Goal: Information Seeking & Learning: Learn about a topic

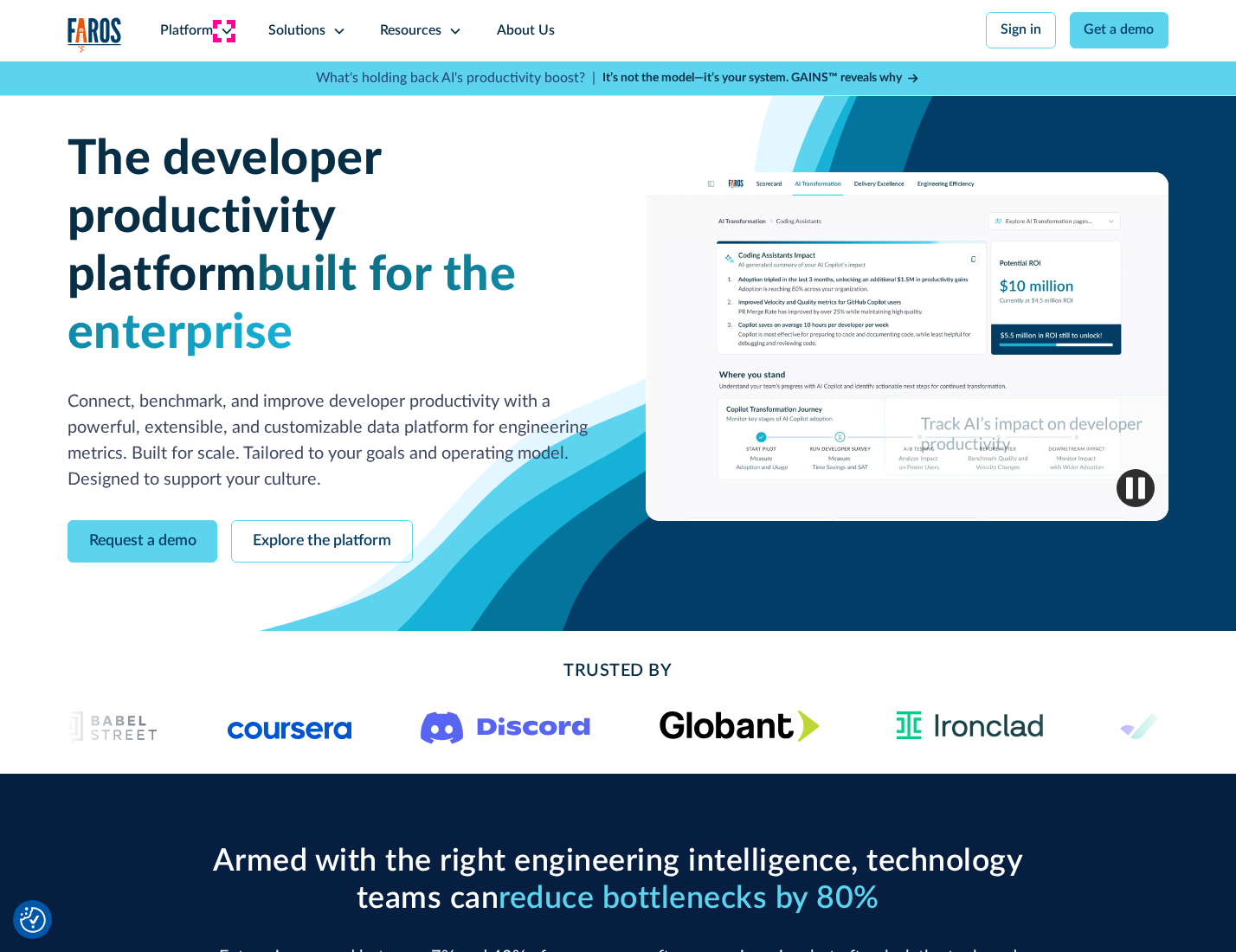
click at [224, 30] on icon at bounding box center [226, 31] width 13 height 13
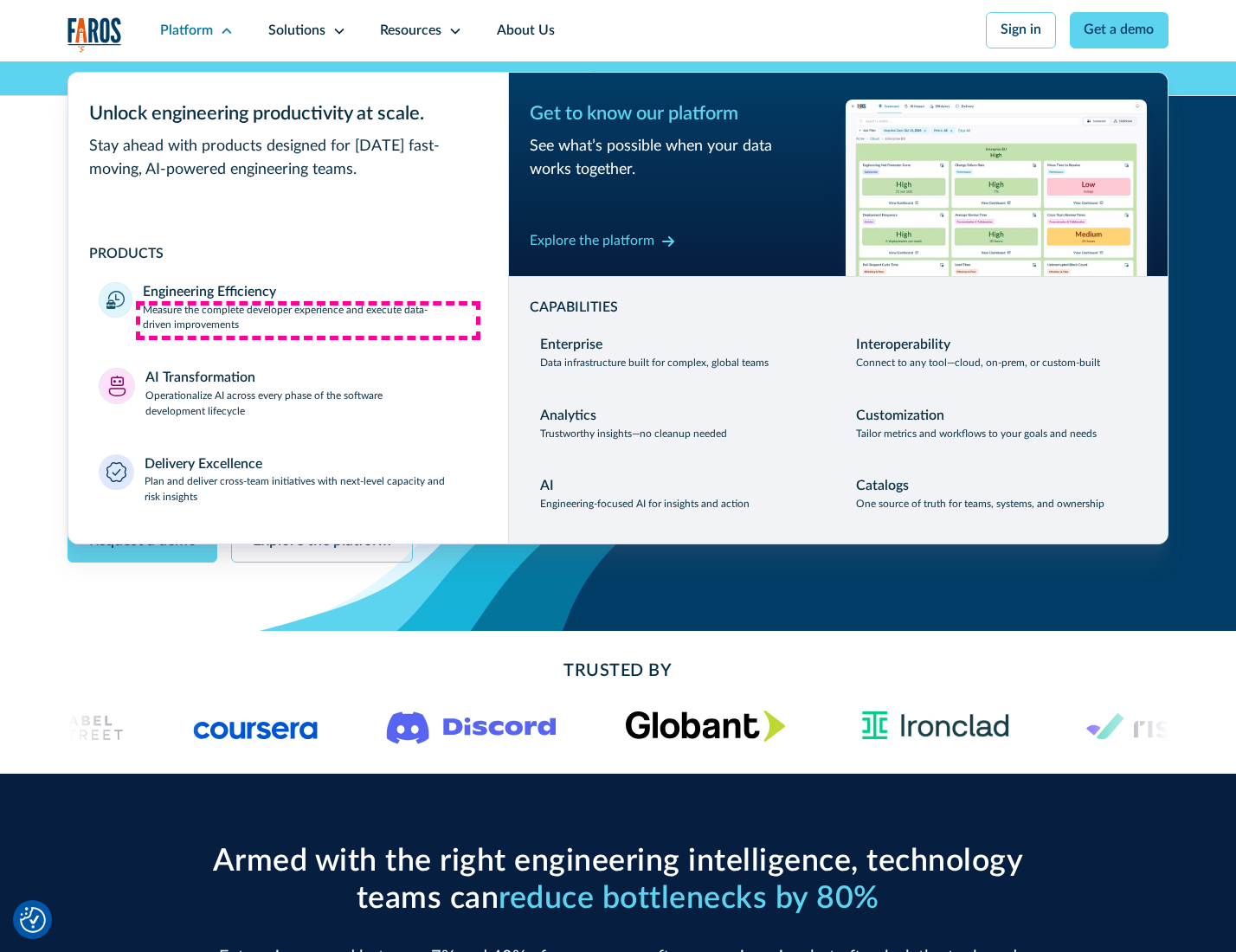
click at [308, 321] on p "Measure the complete developer experience and execute data-driven improvements" at bounding box center [309, 319] width 334 height 31
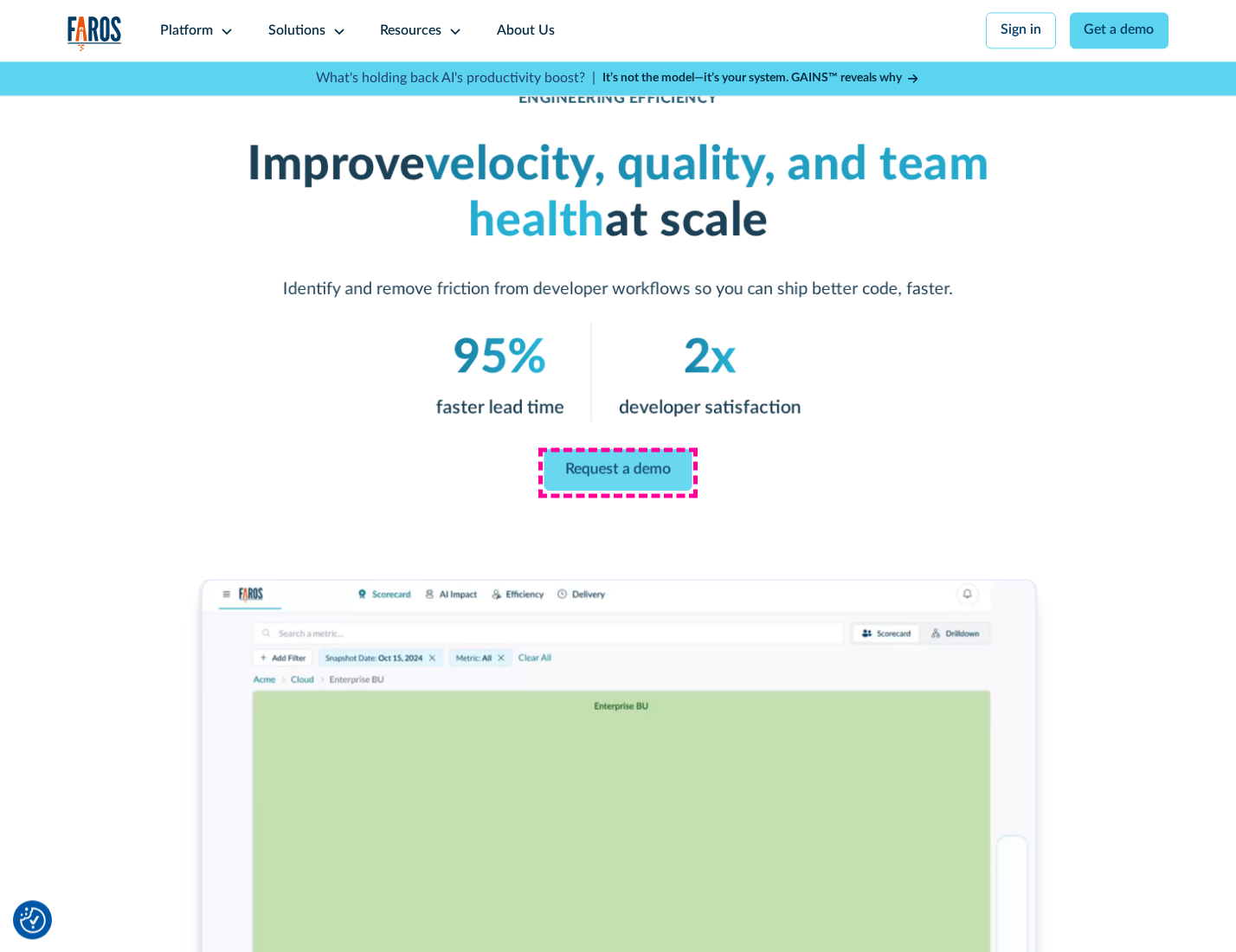
click at [617, 472] on link "Request a demo" at bounding box center [618, 470] width 148 height 41
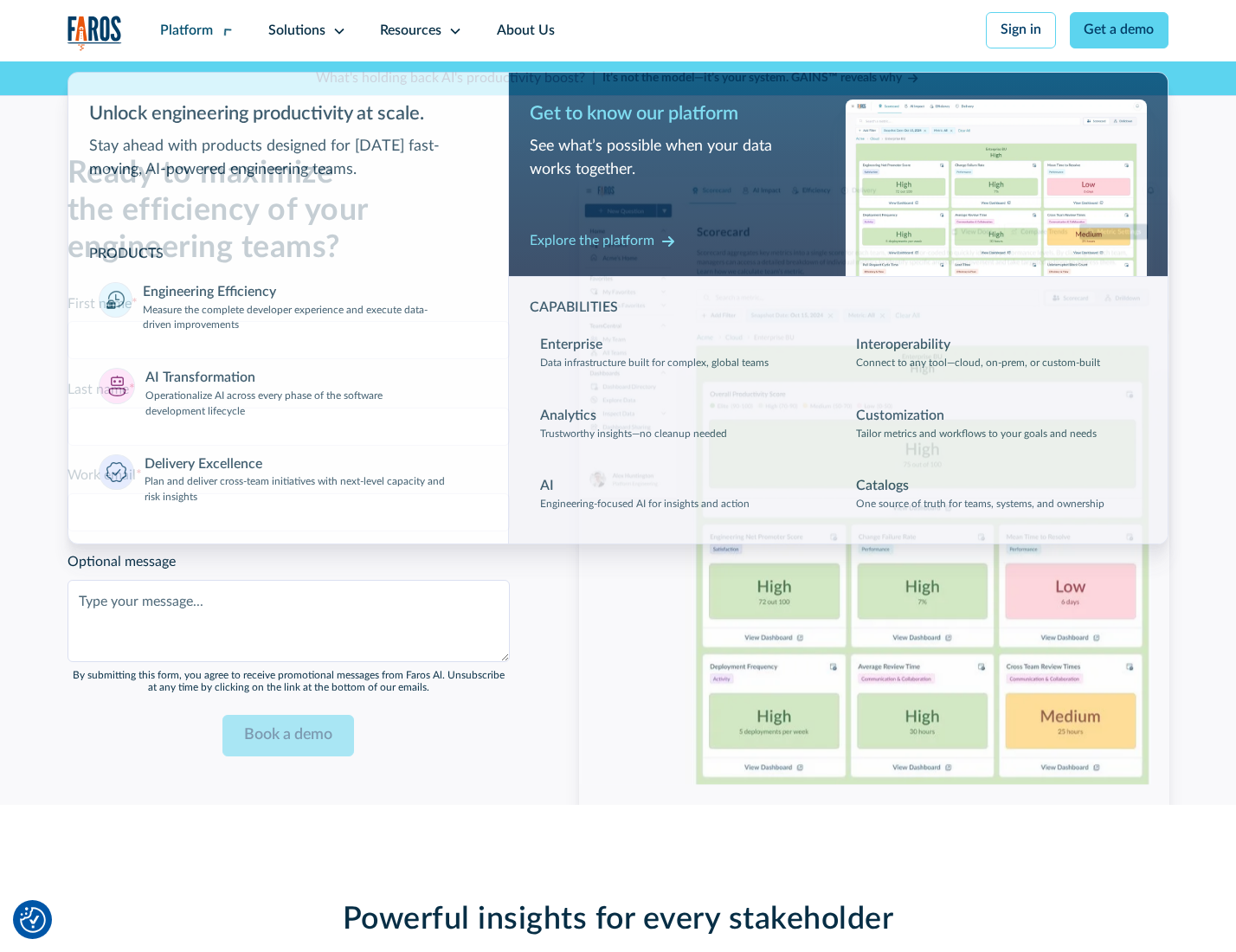
scroll to position [3767, 0]
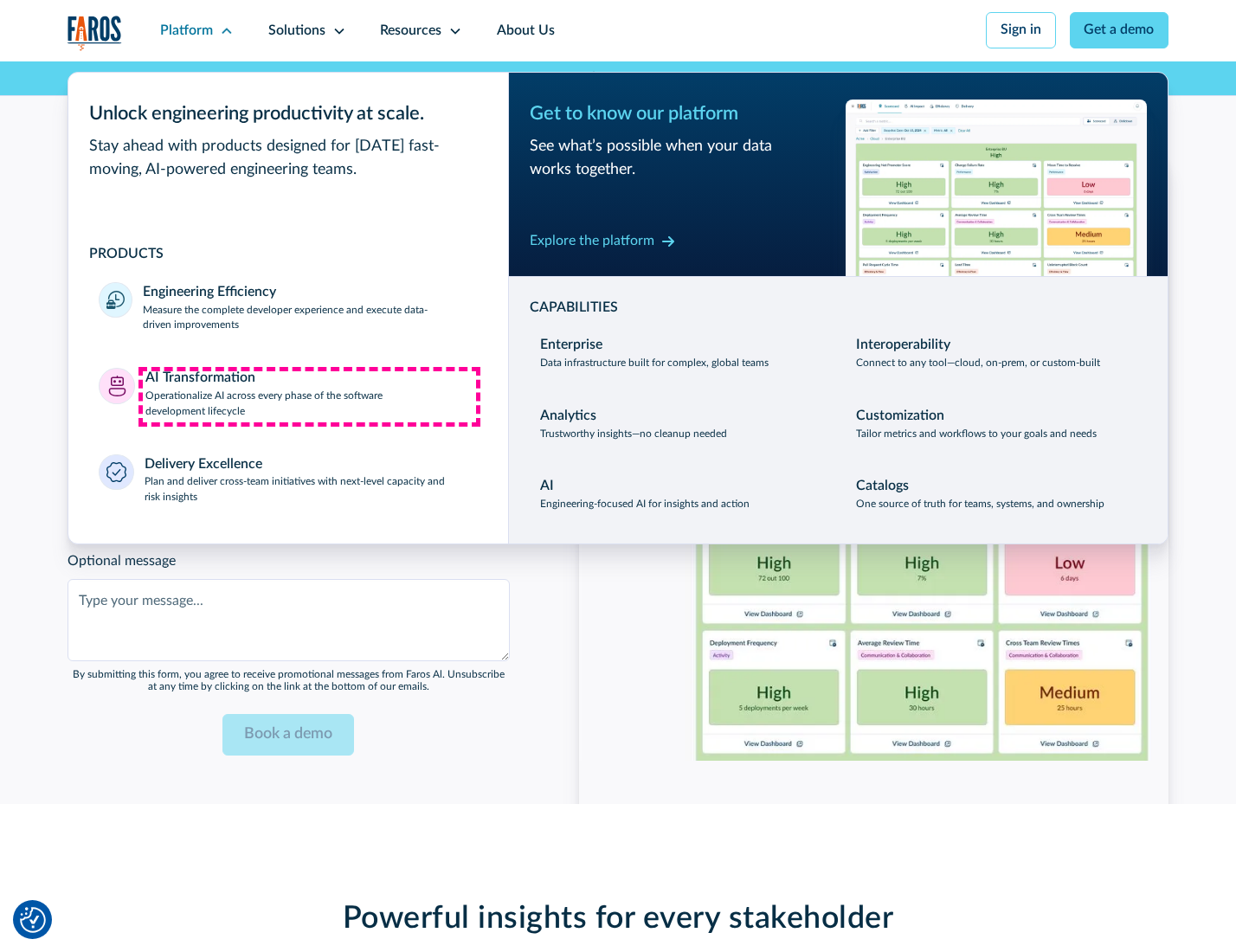
click at [309, 397] on p "Operationalize AI across every phase of the software development lifecycle" at bounding box center [311, 404] width 332 height 31
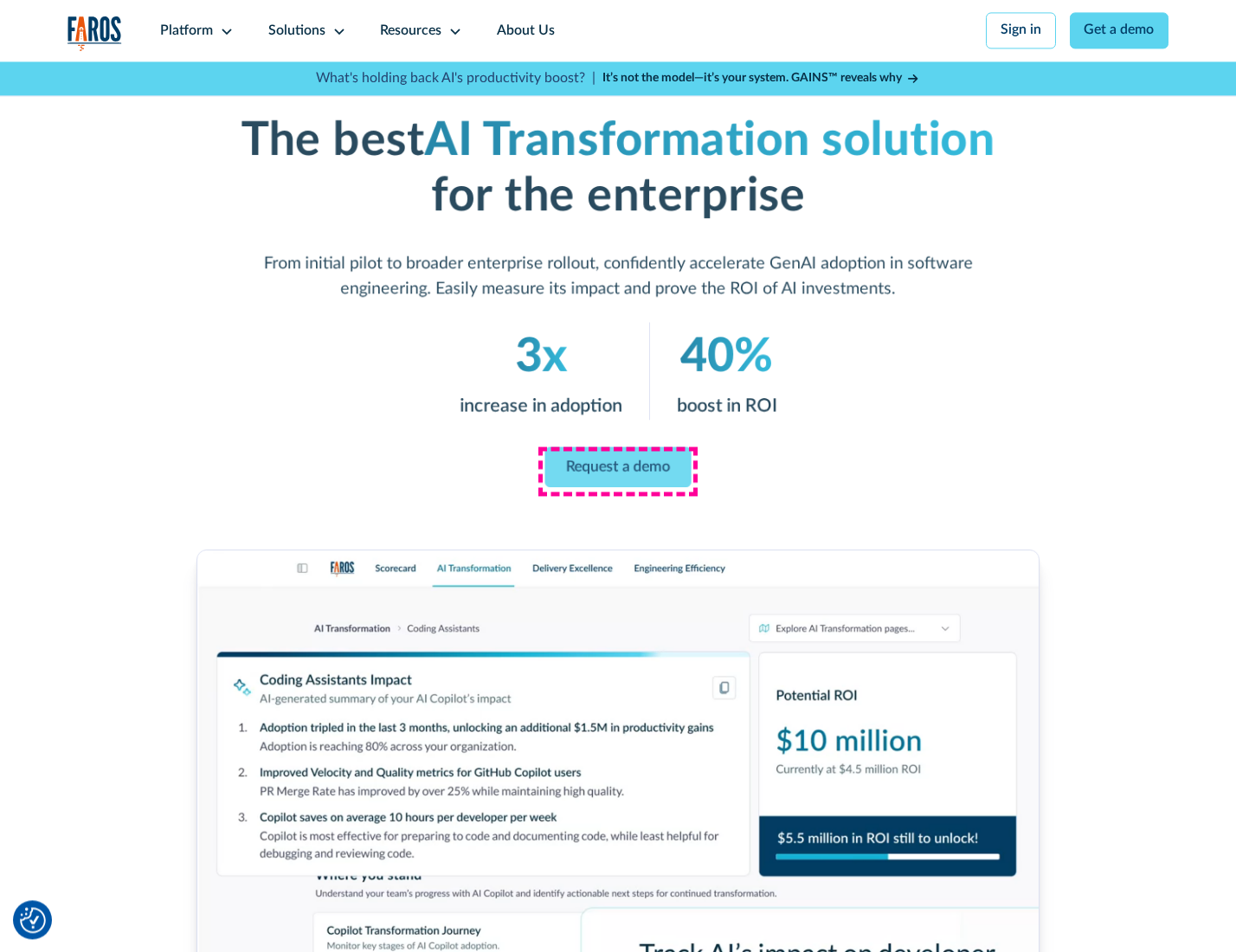
click at [617, 470] on link "Request a demo" at bounding box center [618, 467] width 146 height 40
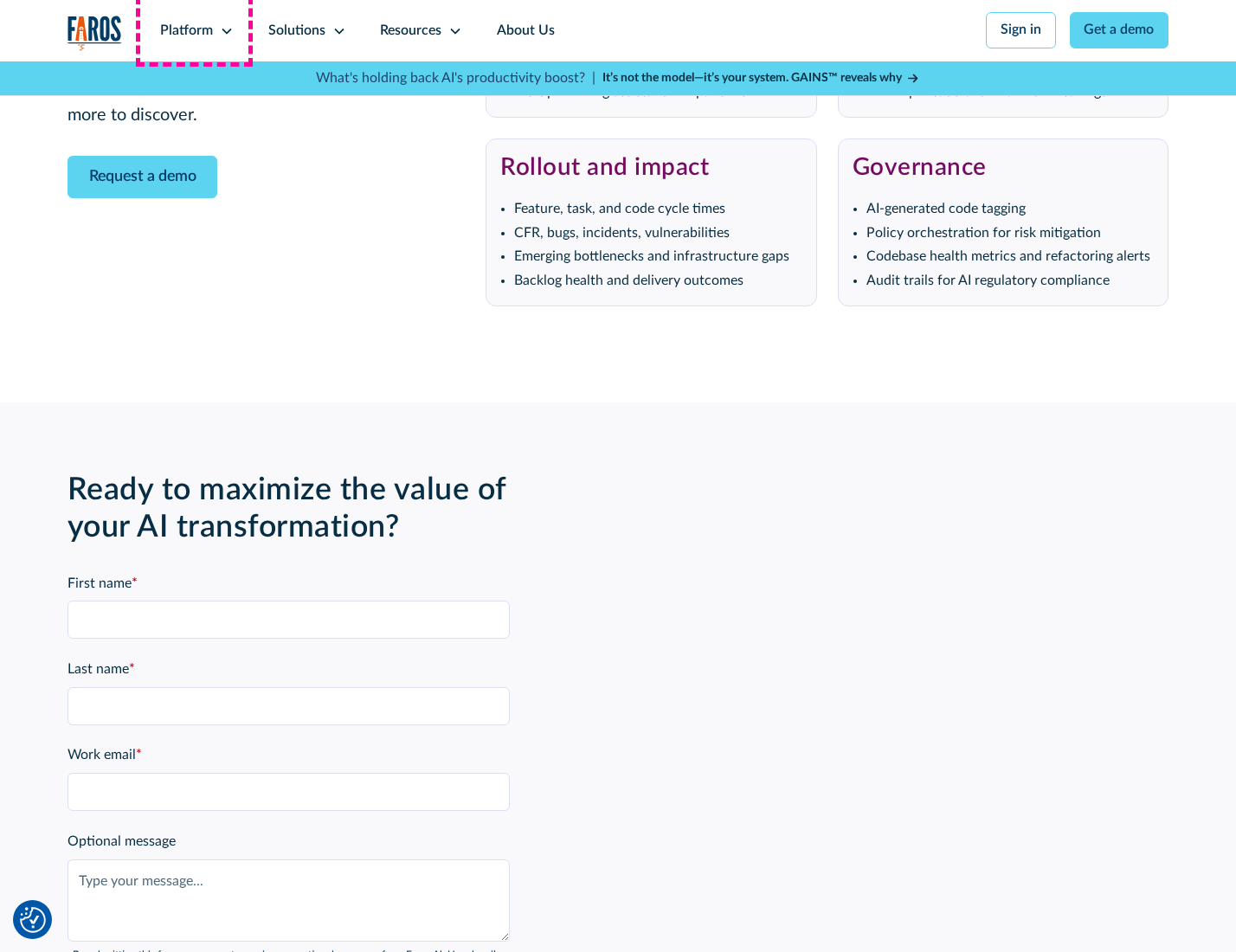
click at [193, 30] on div "Platform" at bounding box center [186, 32] width 53 height 21
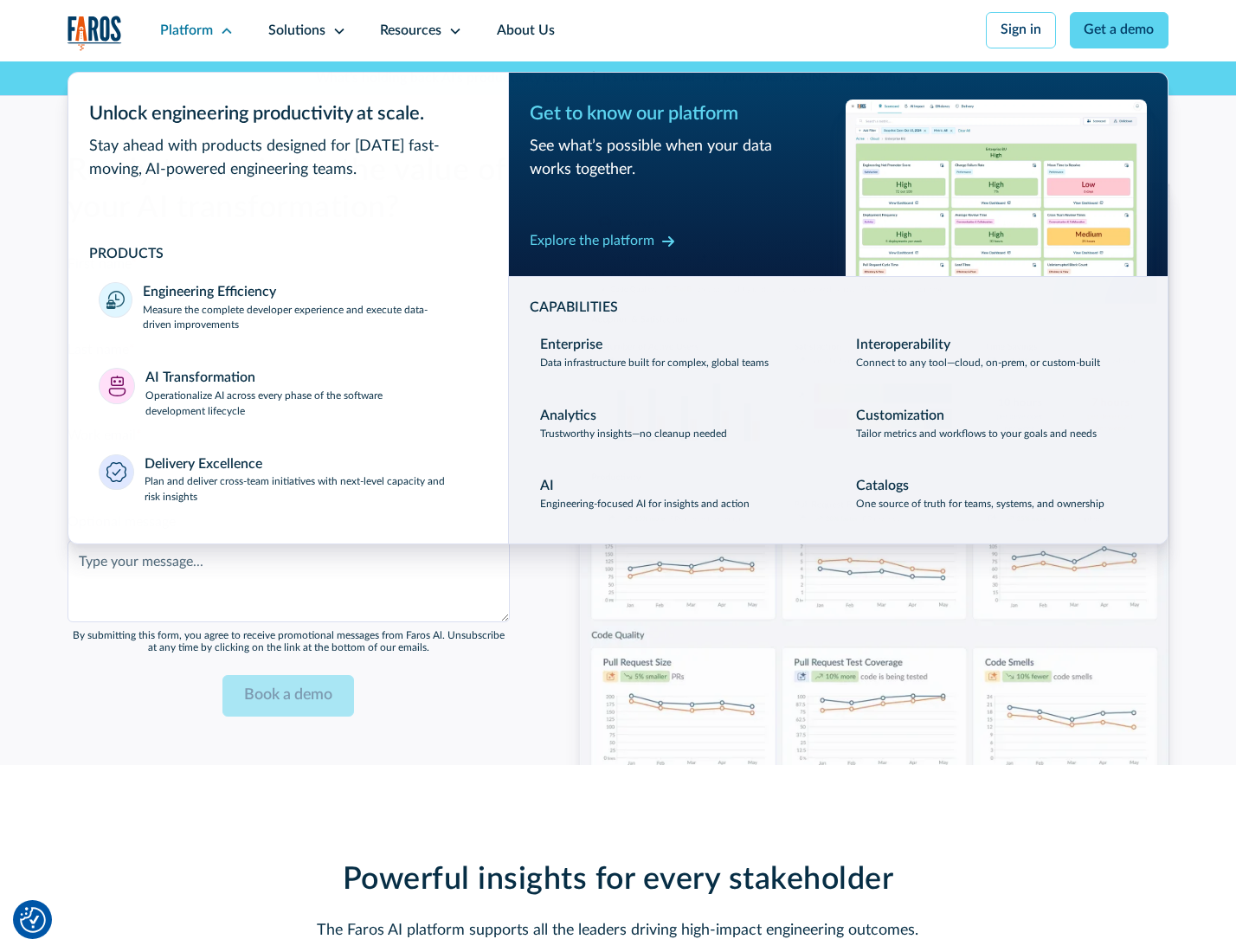
scroll to position [4183, 0]
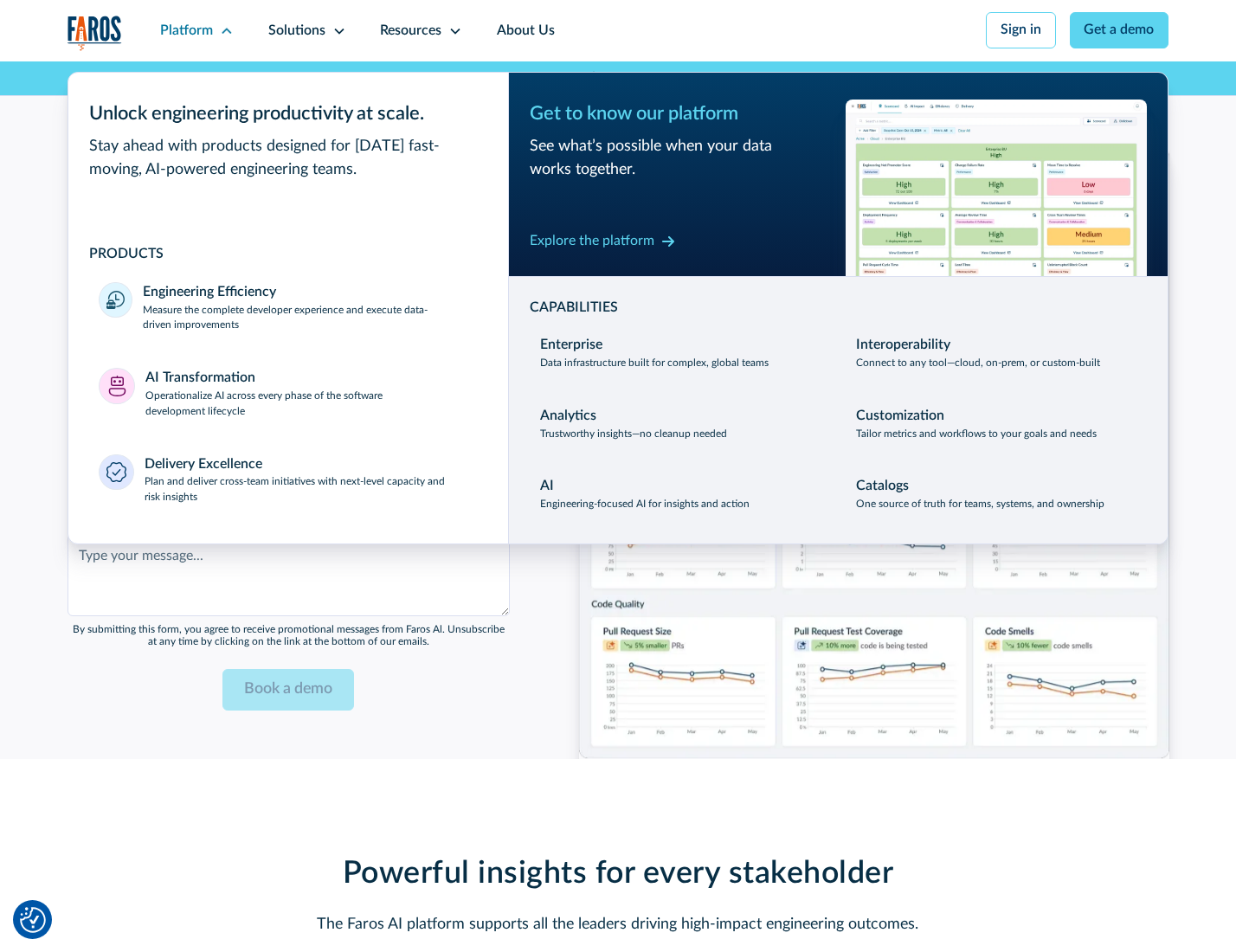
click at [591, 244] on div "Explore the platform" at bounding box center [591, 242] width 124 height 21
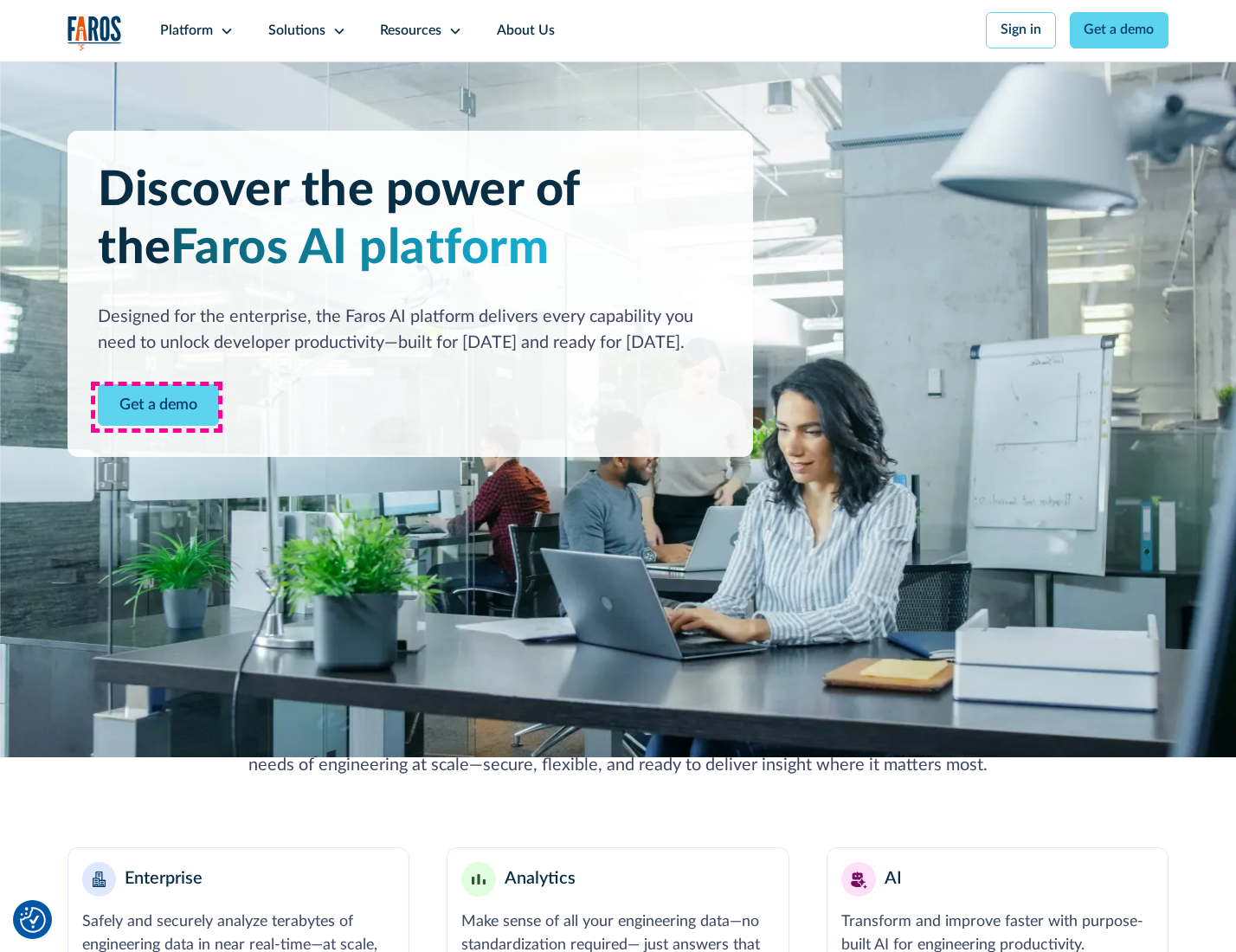
click at [157, 406] on link "Get a demo" at bounding box center [159, 405] width 121 height 42
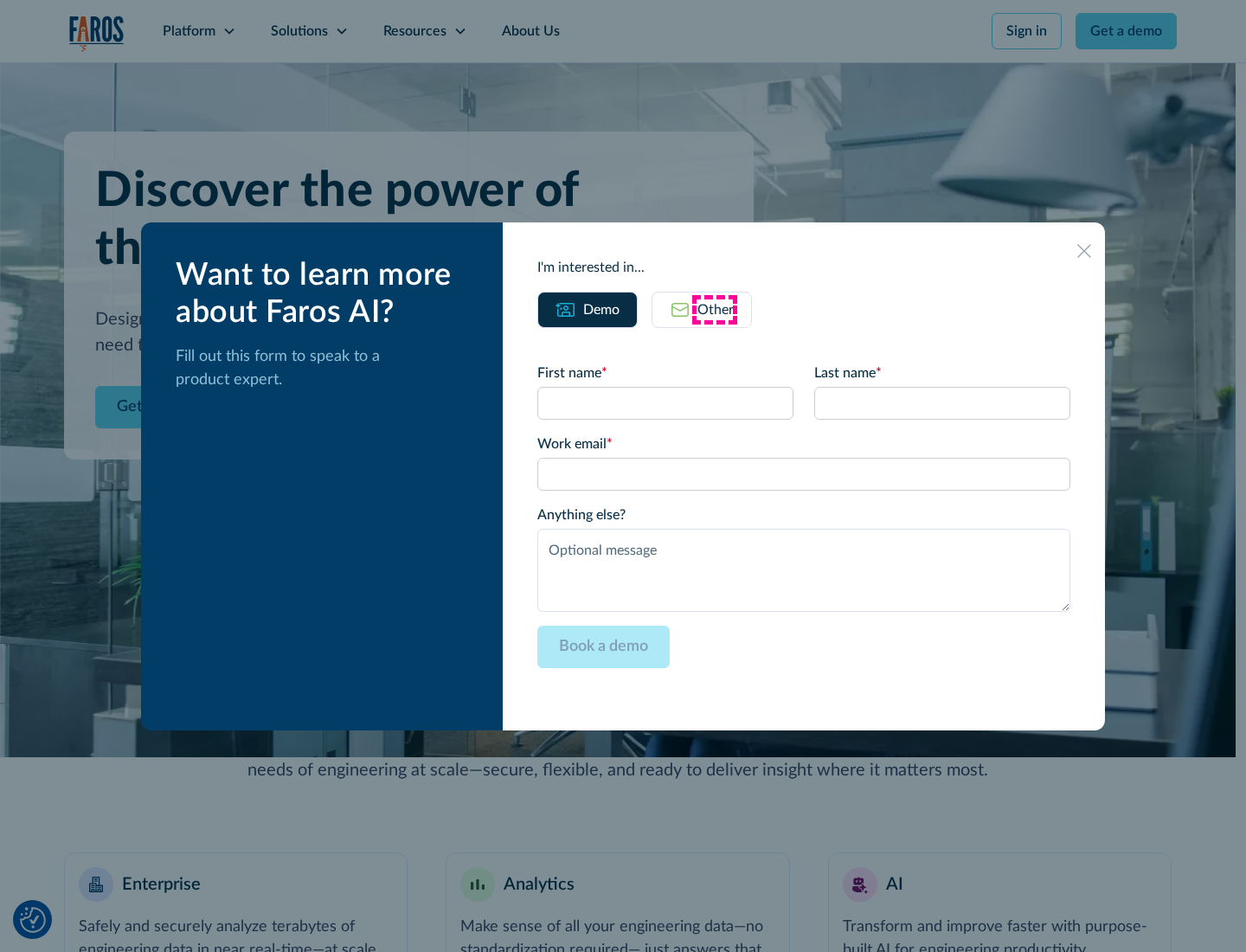
click at [715, 309] on div "Other" at bounding box center [716, 310] width 37 height 21
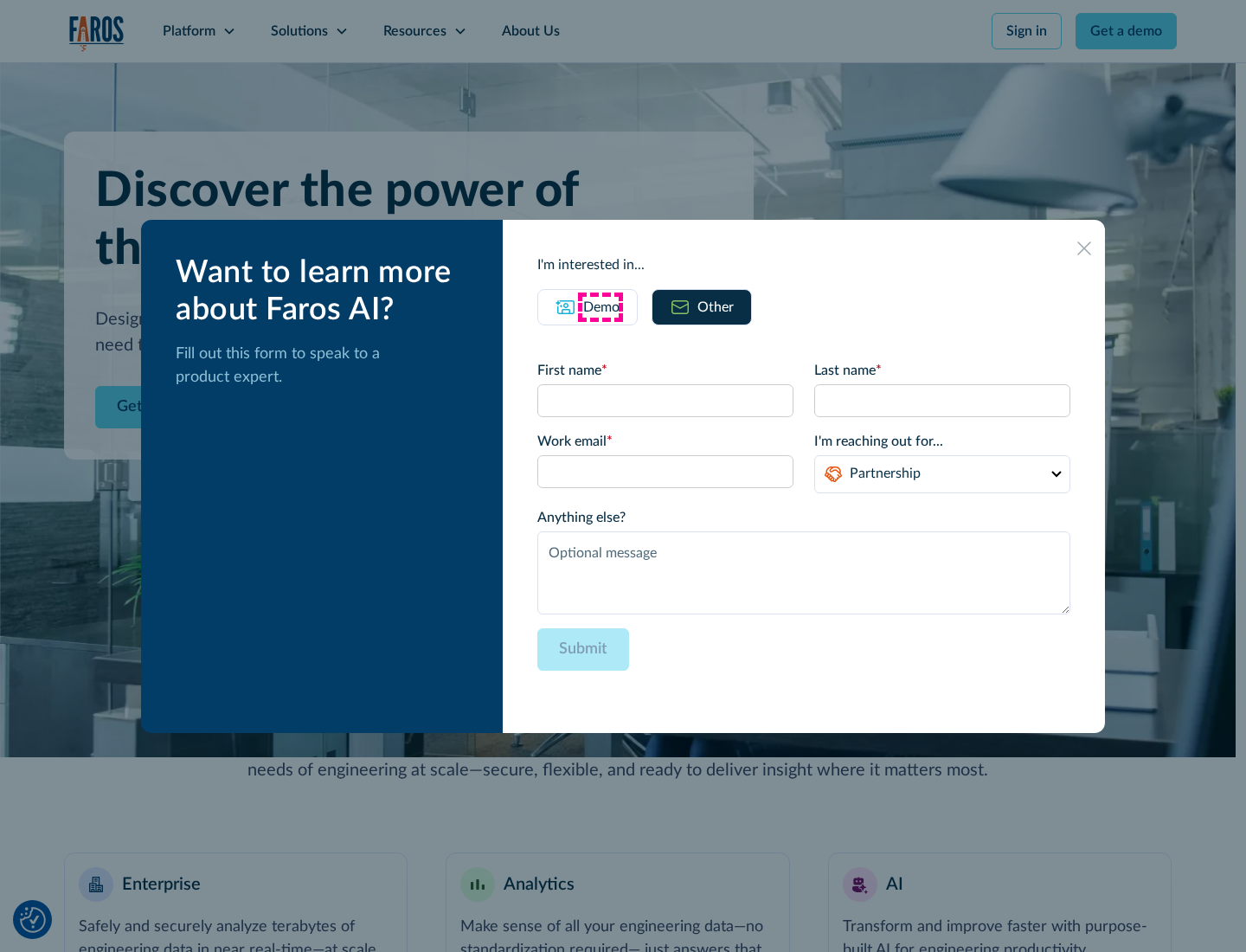
click at [600, 306] on div "Demo" at bounding box center [602, 307] width 37 height 21
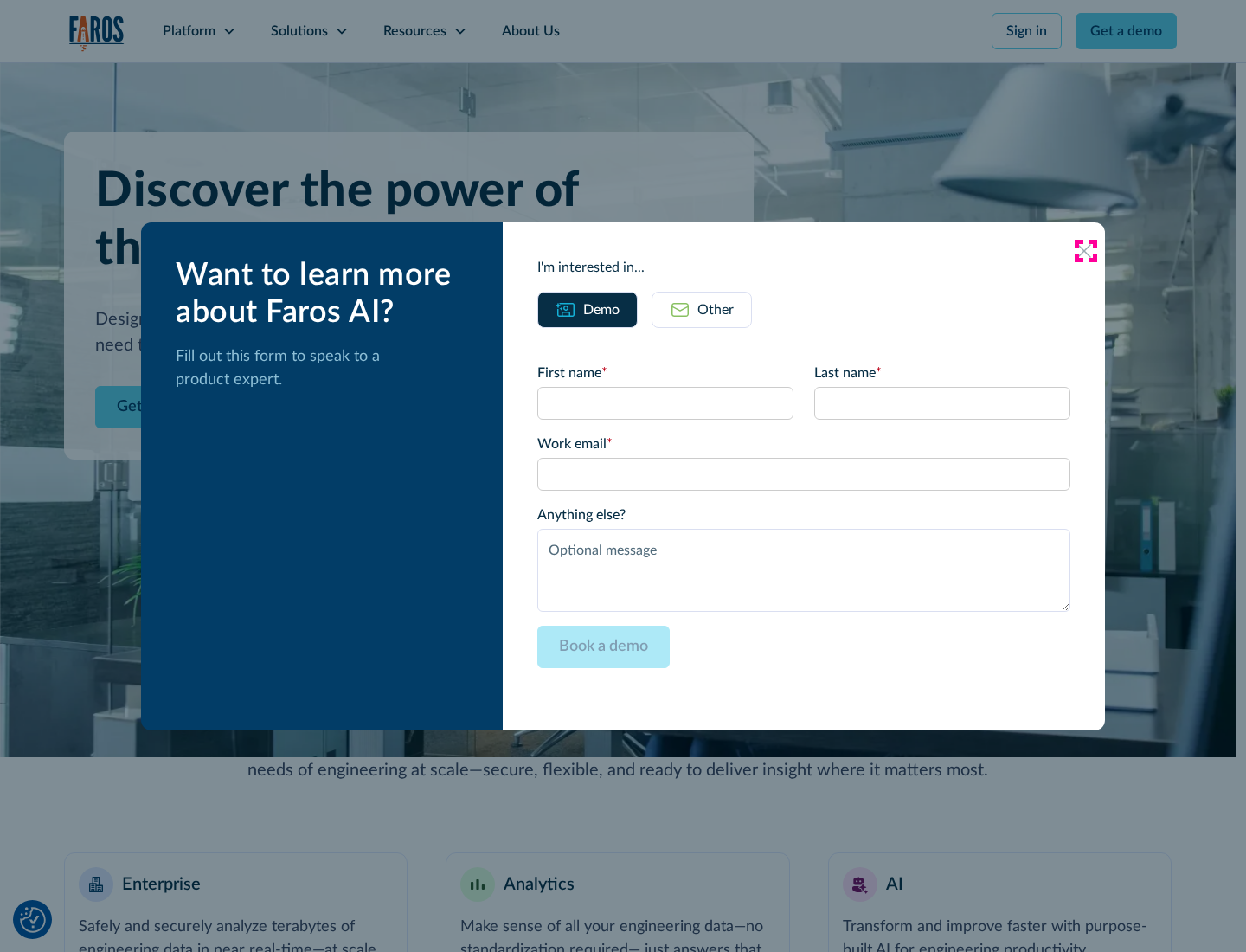
click at [1085, 250] on icon at bounding box center [1084, 250] width 13 height 13
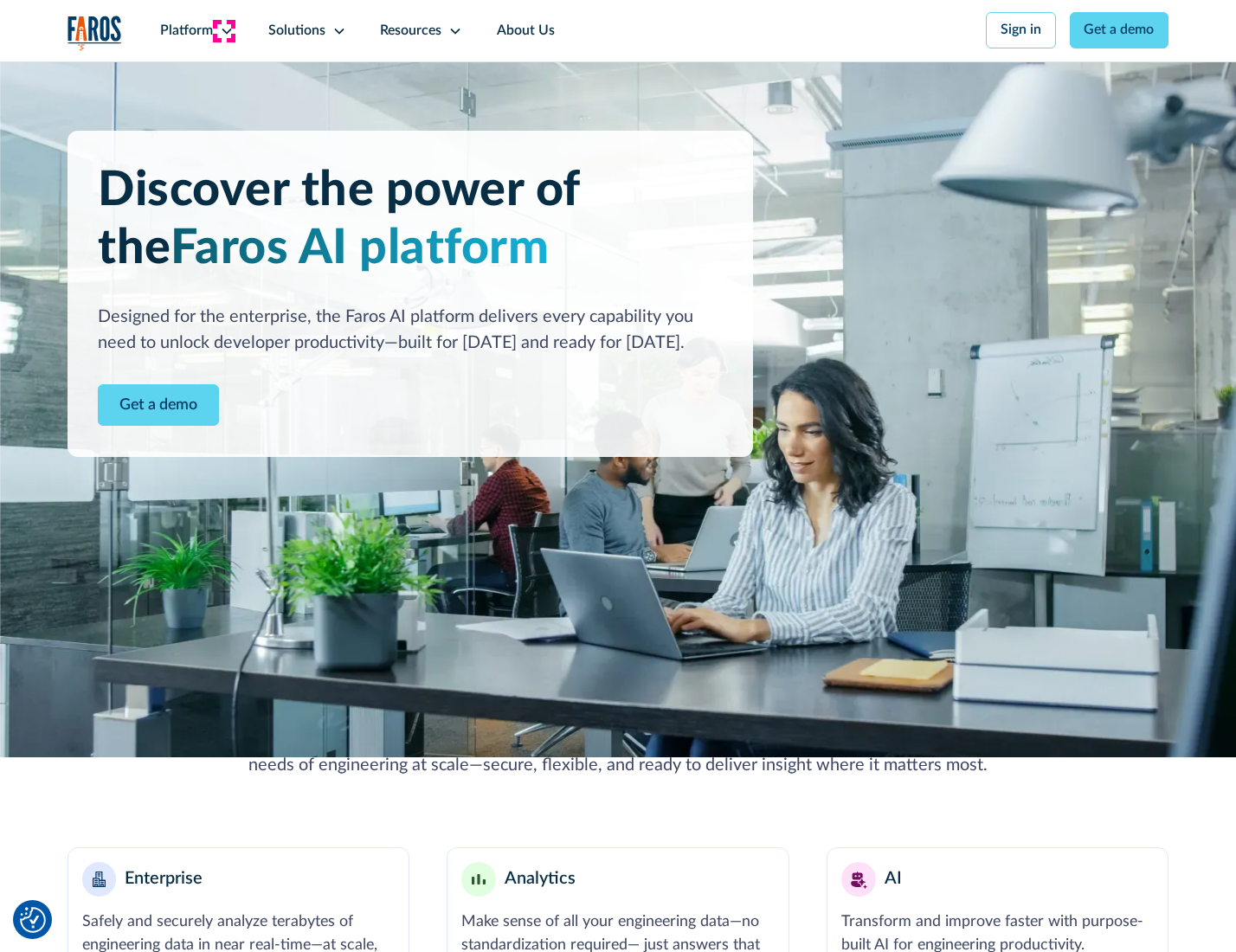
click at [224, 30] on icon at bounding box center [226, 31] width 13 height 13
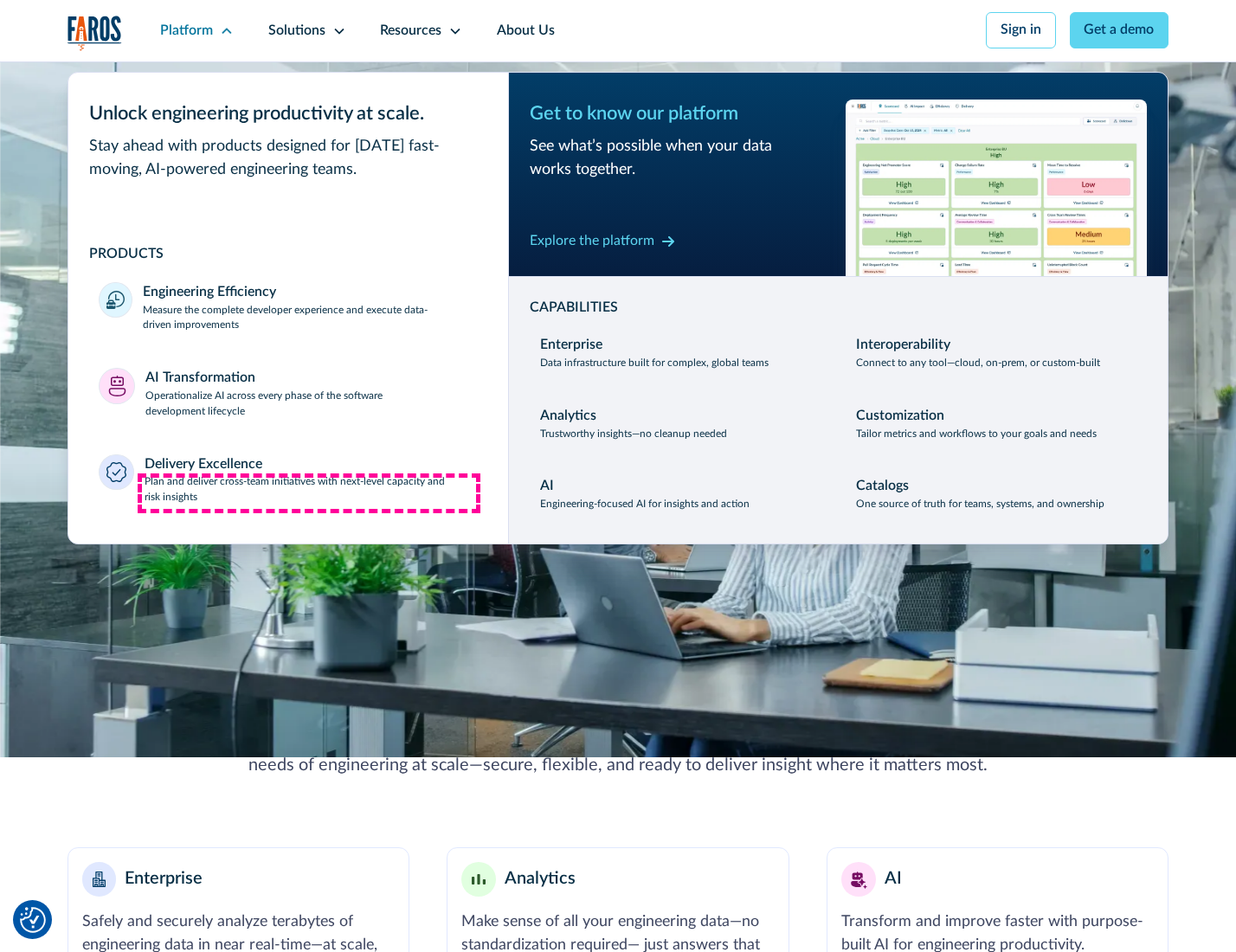
click at [309, 493] on p "Plan and deliver cross-team initiatives with next-level capacity and risk insig…" at bounding box center [311, 490] width 333 height 31
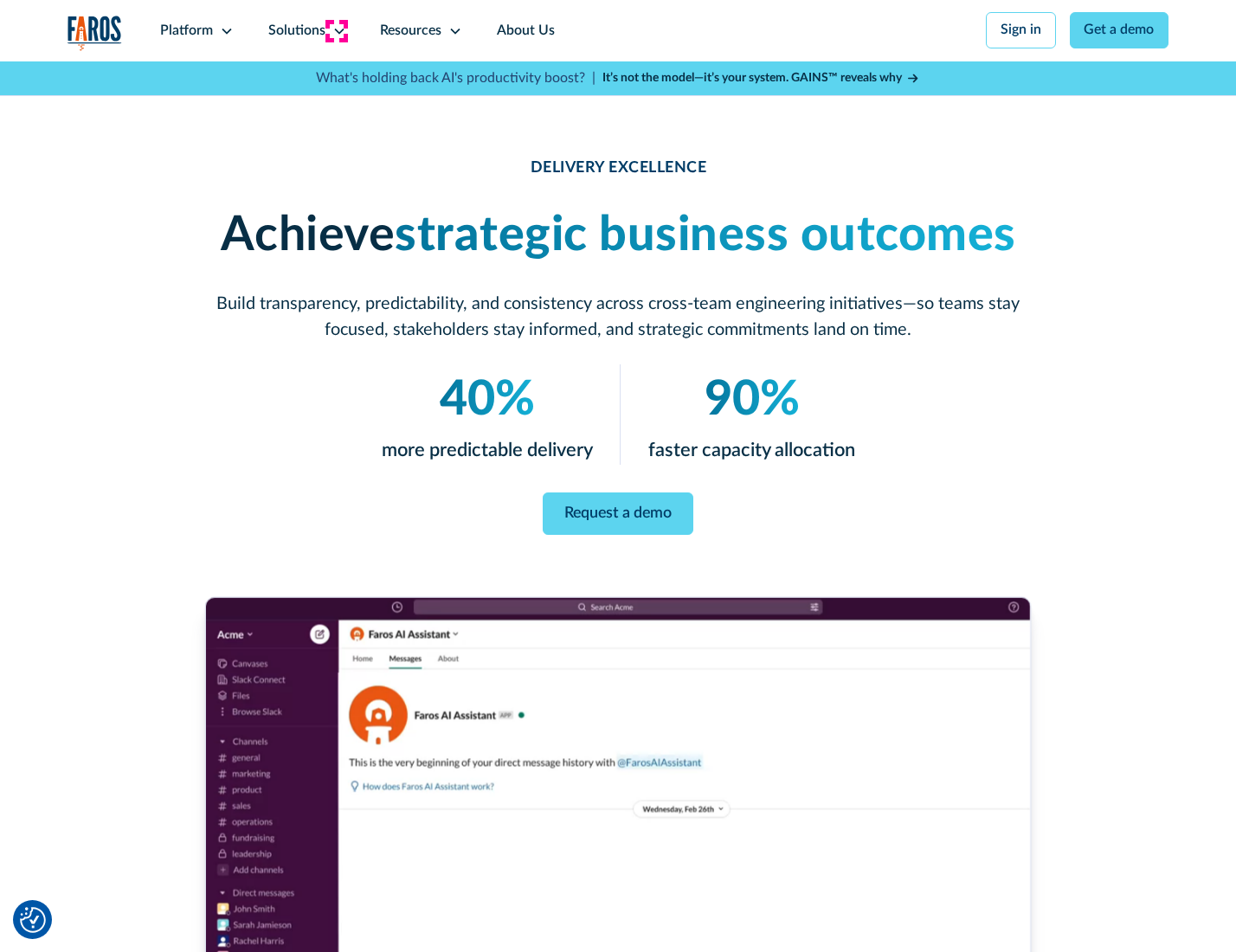
click at [336, 30] on icon at bounding box center [339, 31] width 13 height 13
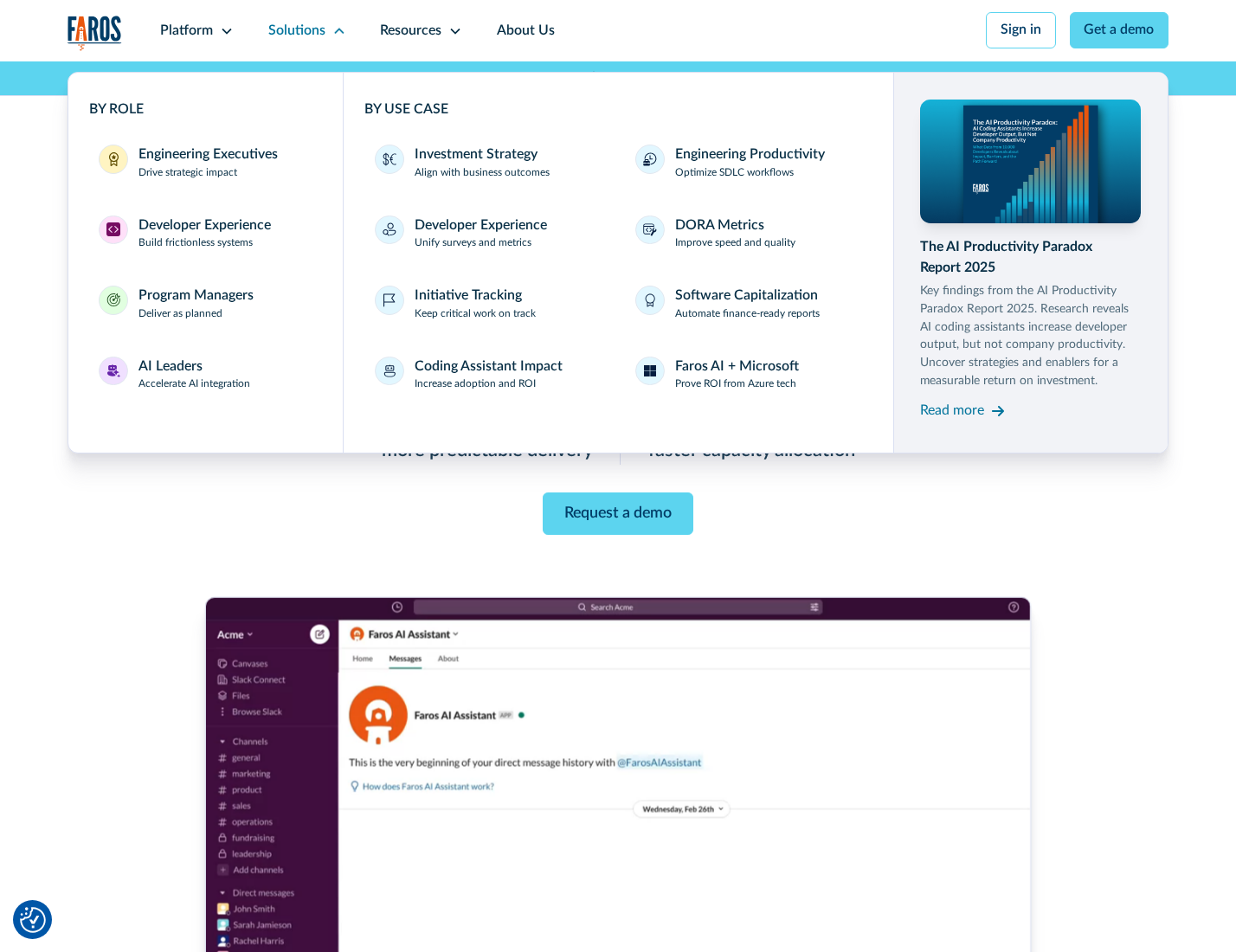
click at [202, 164] on div "Engineering Executives" at bounding box center [208, 155] width 140 height 21
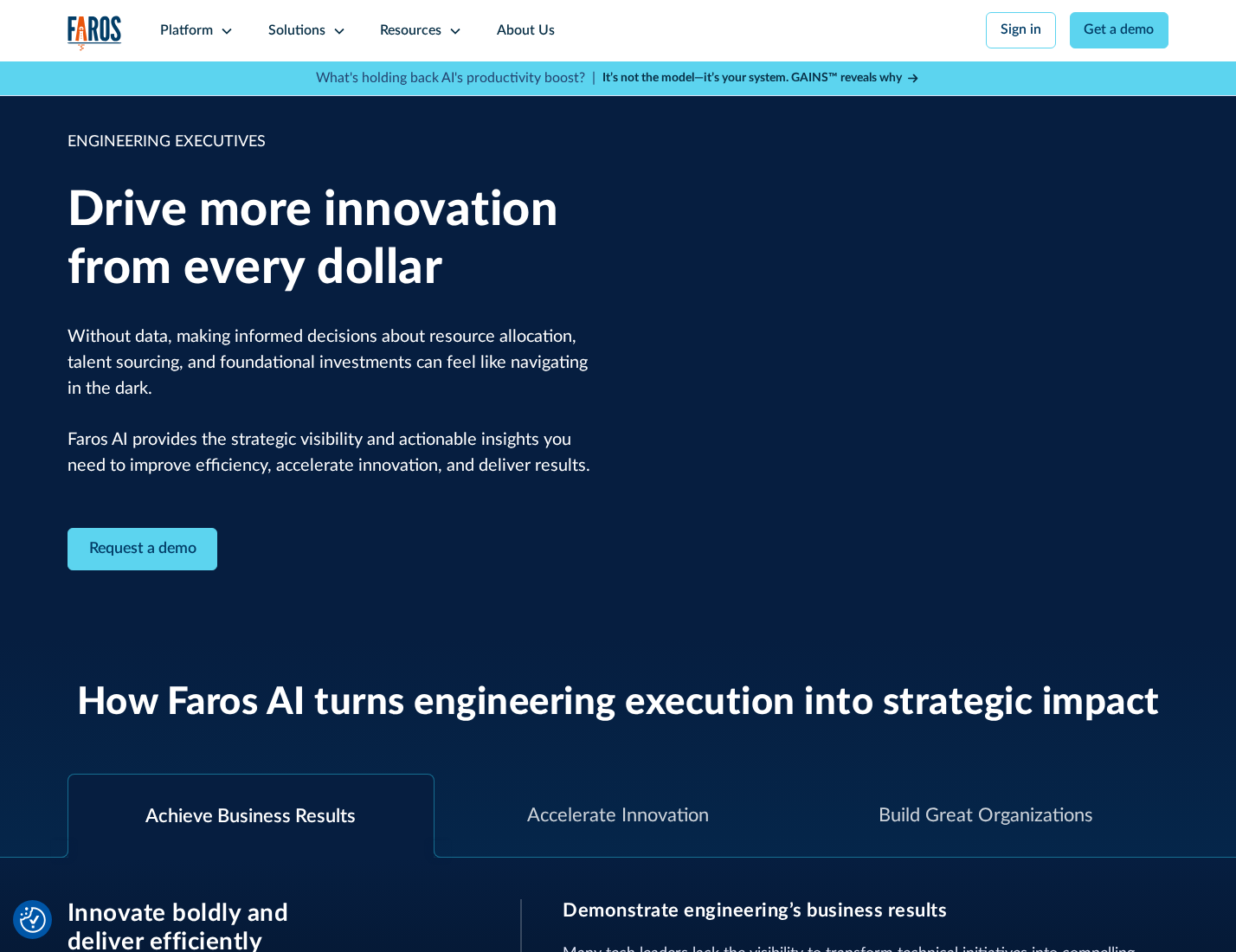
click at [336, 30] on icon at bounding box center [339, 31] width 13 height 13
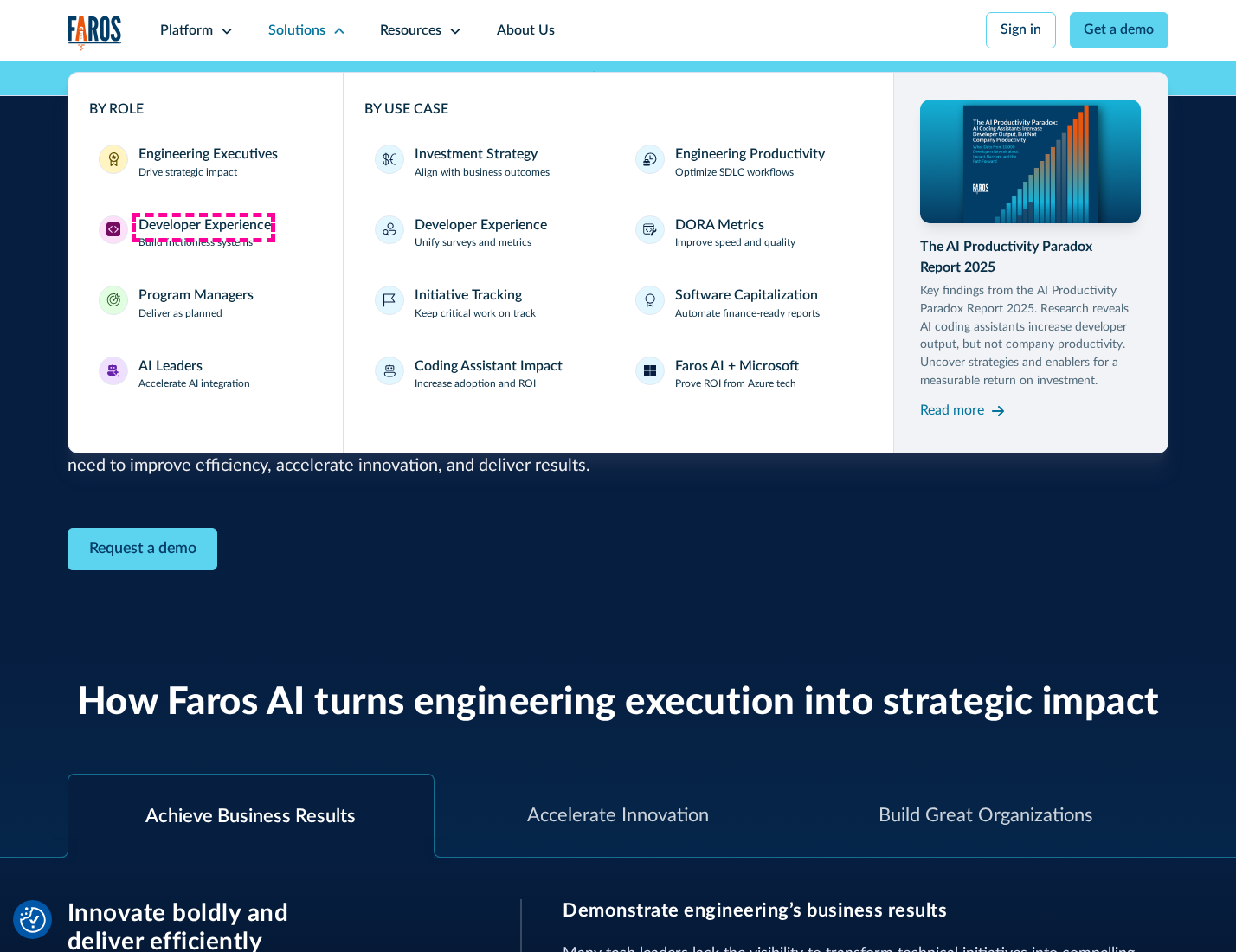
click at [202, 227] on div "Developer Experience" at bounding box center [205, 226] width 133 height 21
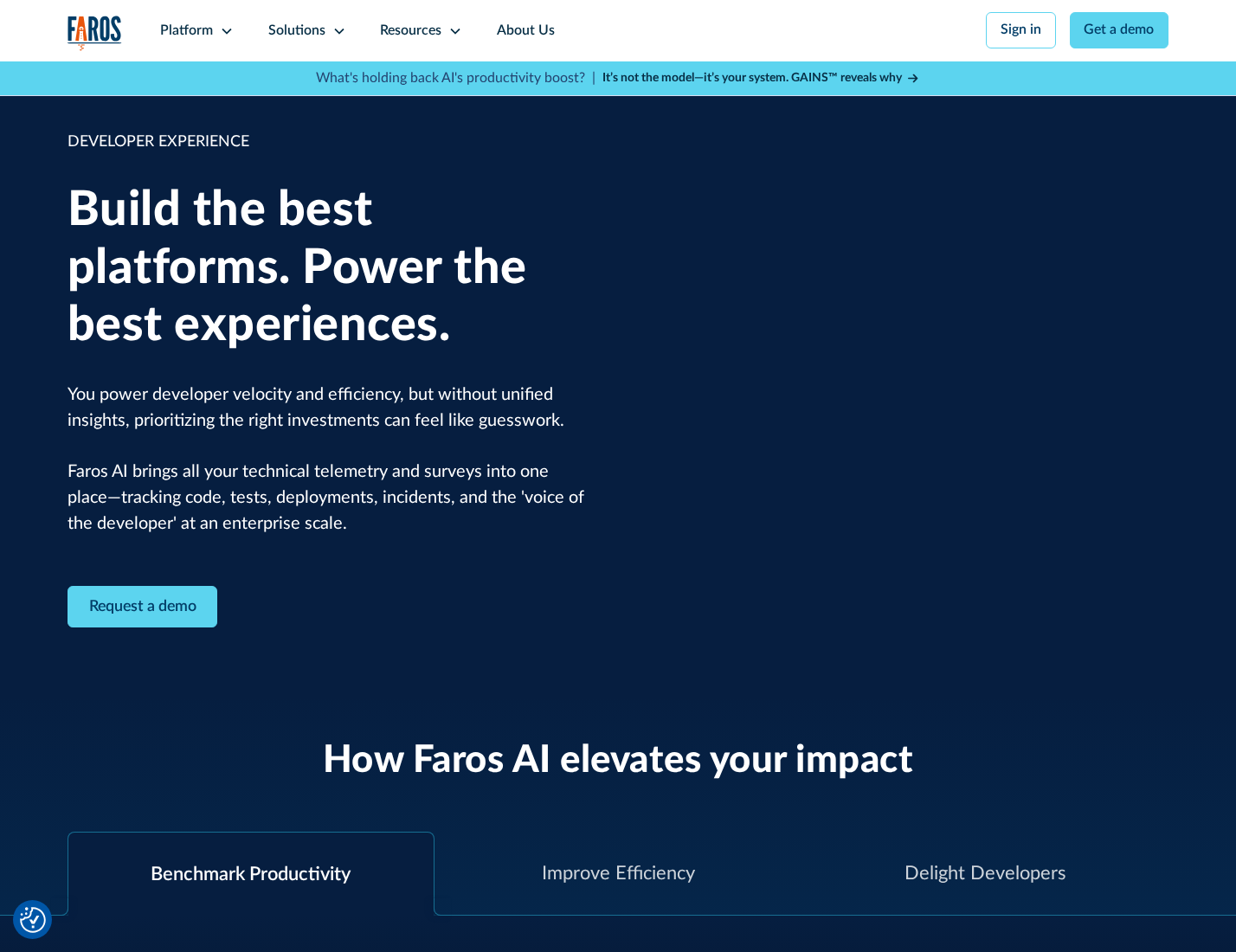
click at [304, 30] on div "Solutions" at bounding box center [296, 32] width 57 height 21
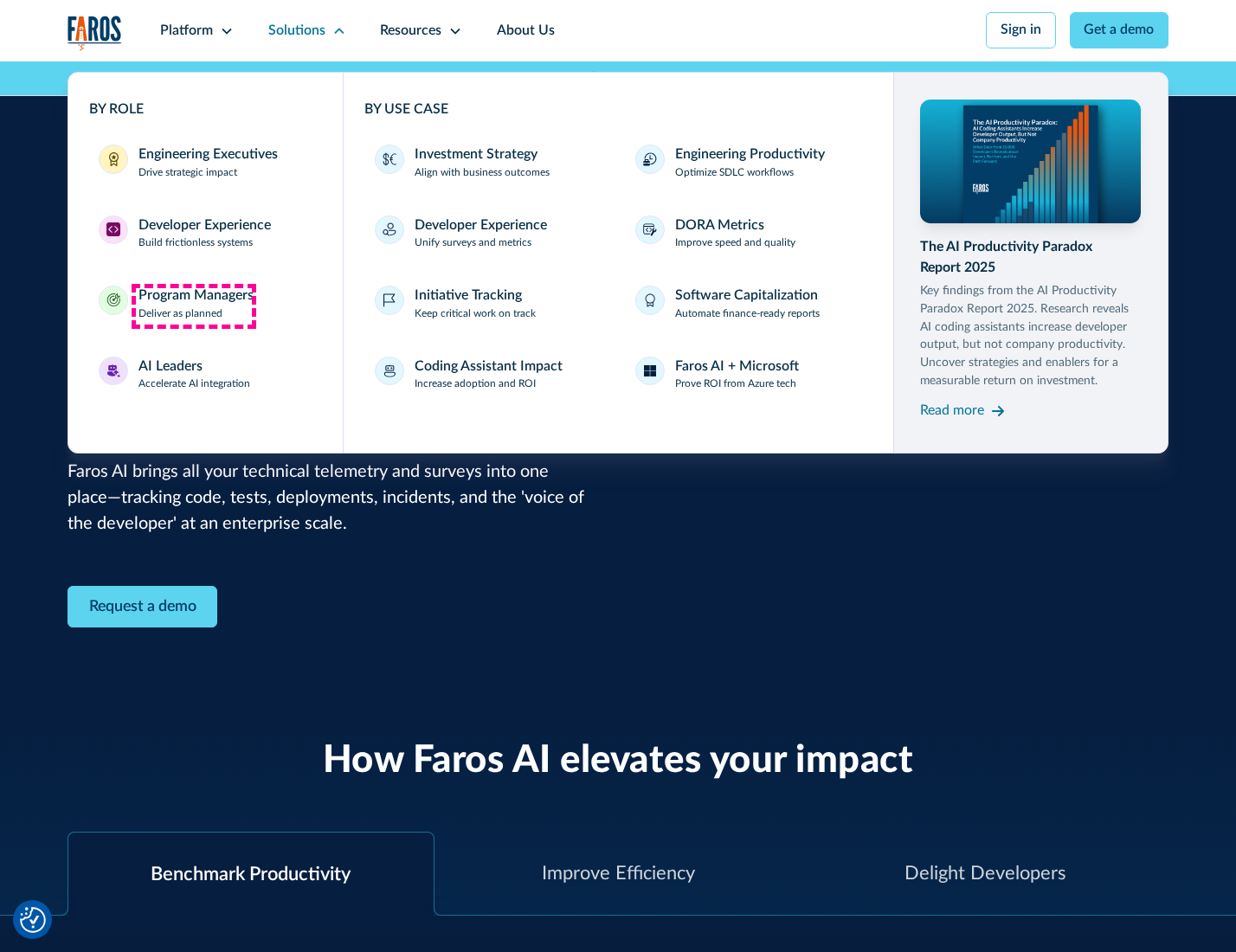
click at [193, 305] on div "Program Managers" at bounding box center [196, 296] width 116 height 21
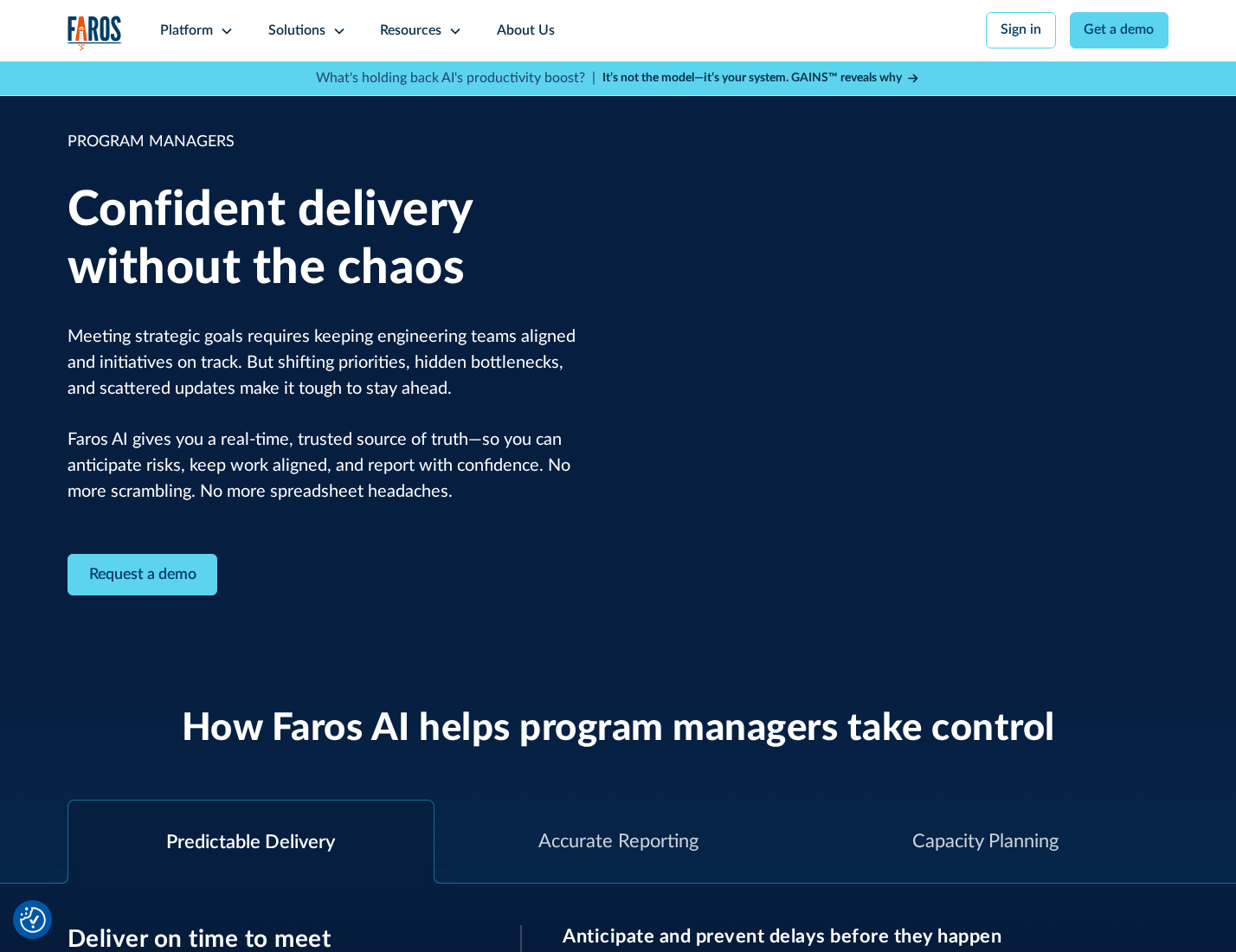
click at [336, 31] on icon at bounding box center [339, 31] width 13 height 13
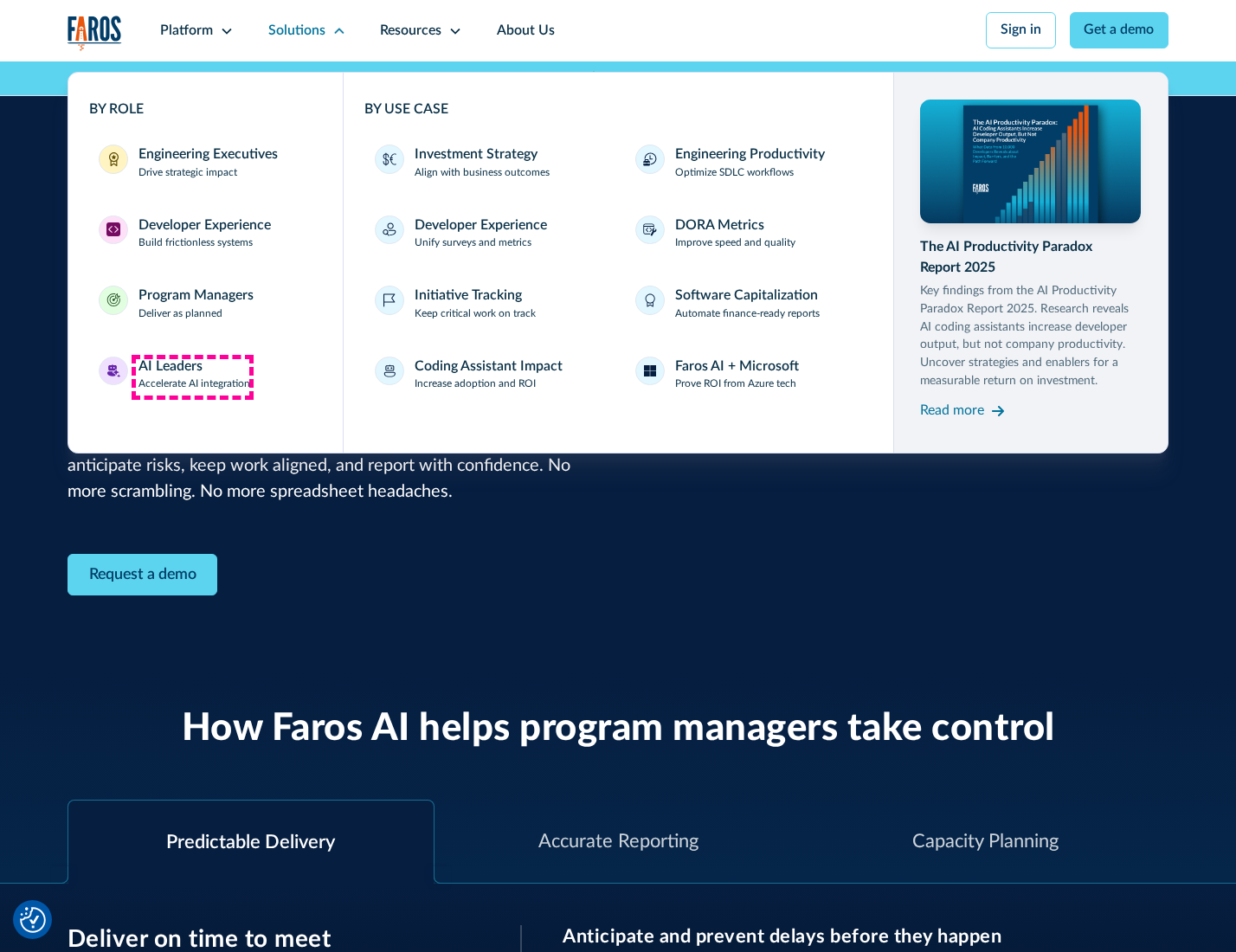
click at [193, 376] on div "AI Leaders" at bounding box center [170, 367] width 64 height 21
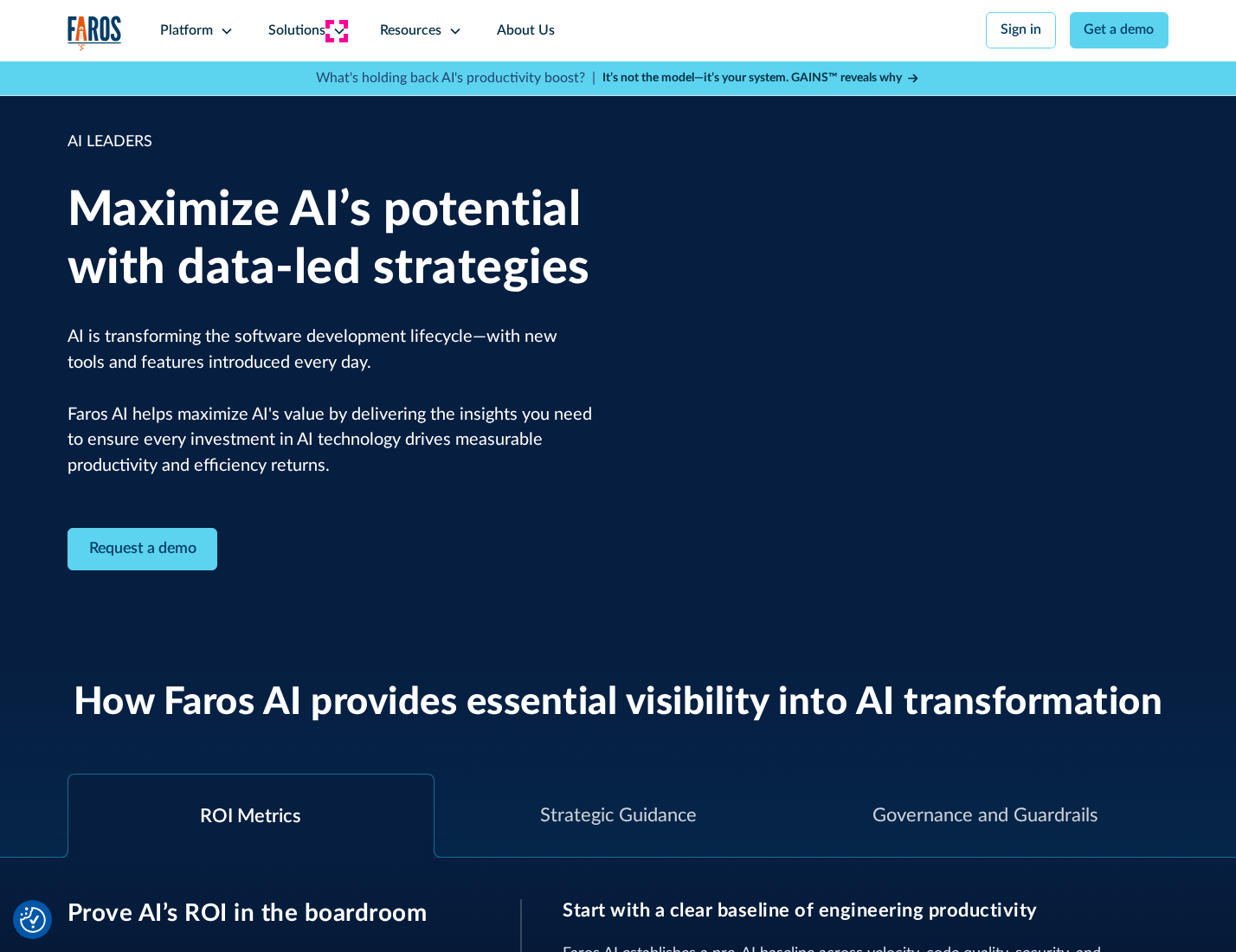
click at [336, 30] on icon at bounding box center [339, 31] width 13 height 13
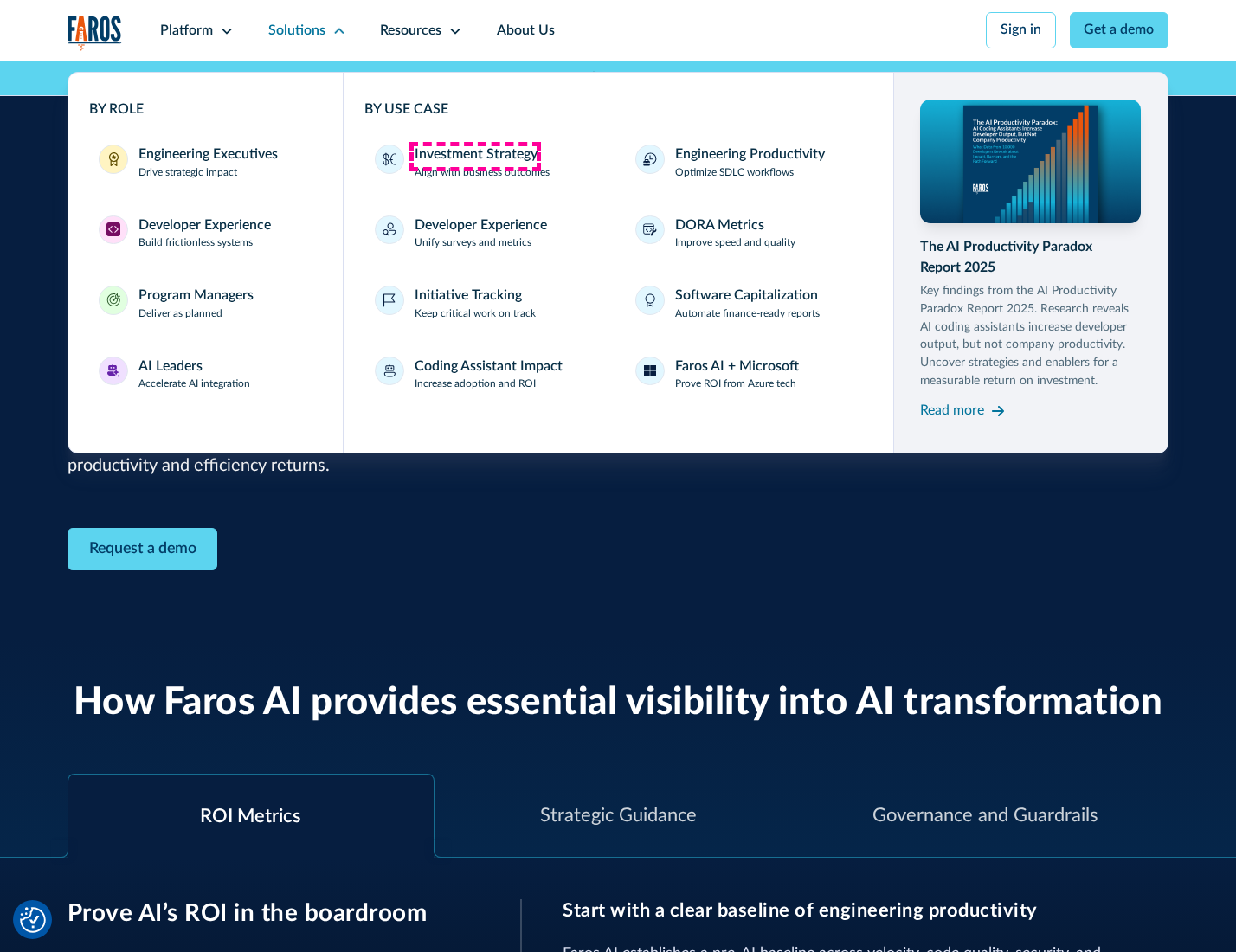
click at [475, 156] on div "Investment Strategy" at bounding box center [476, 155] width 123 height 21
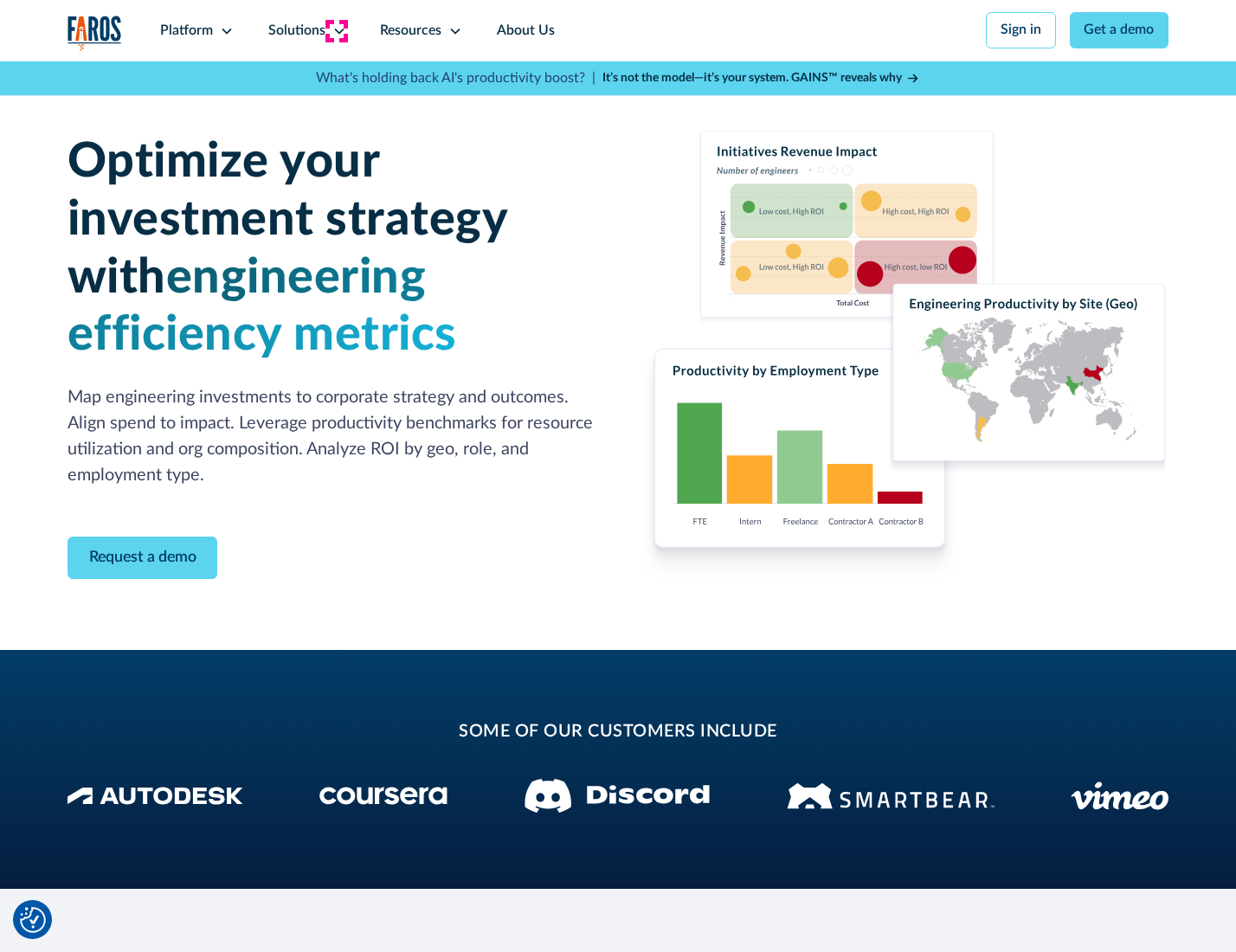
click at [336, 30] on icon at bounding box center [339, 31] width 13 height 13
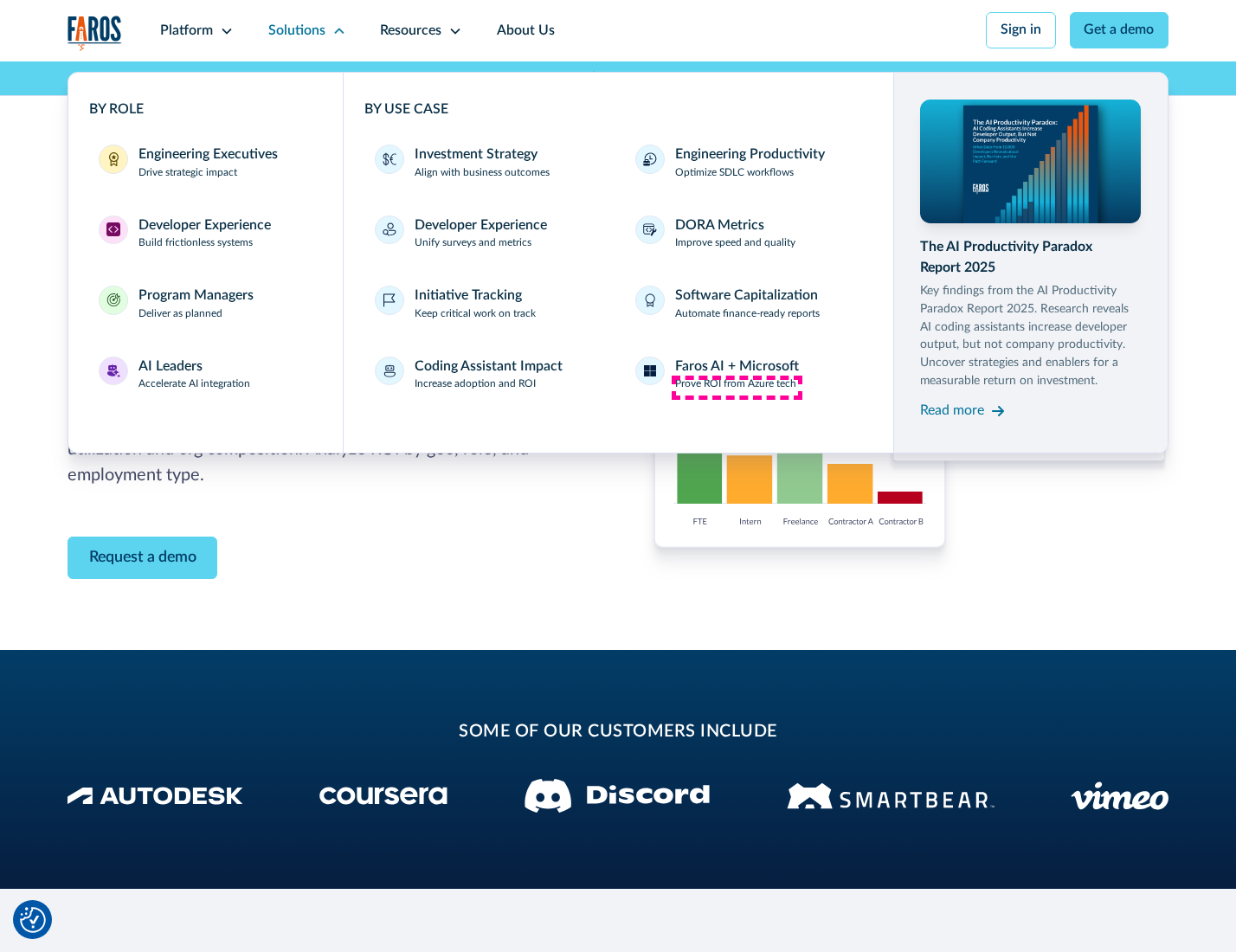
click at [736, 387] on p "Prove ROI from Azure tech" at bounding box center [735, 384] width 121 height 15
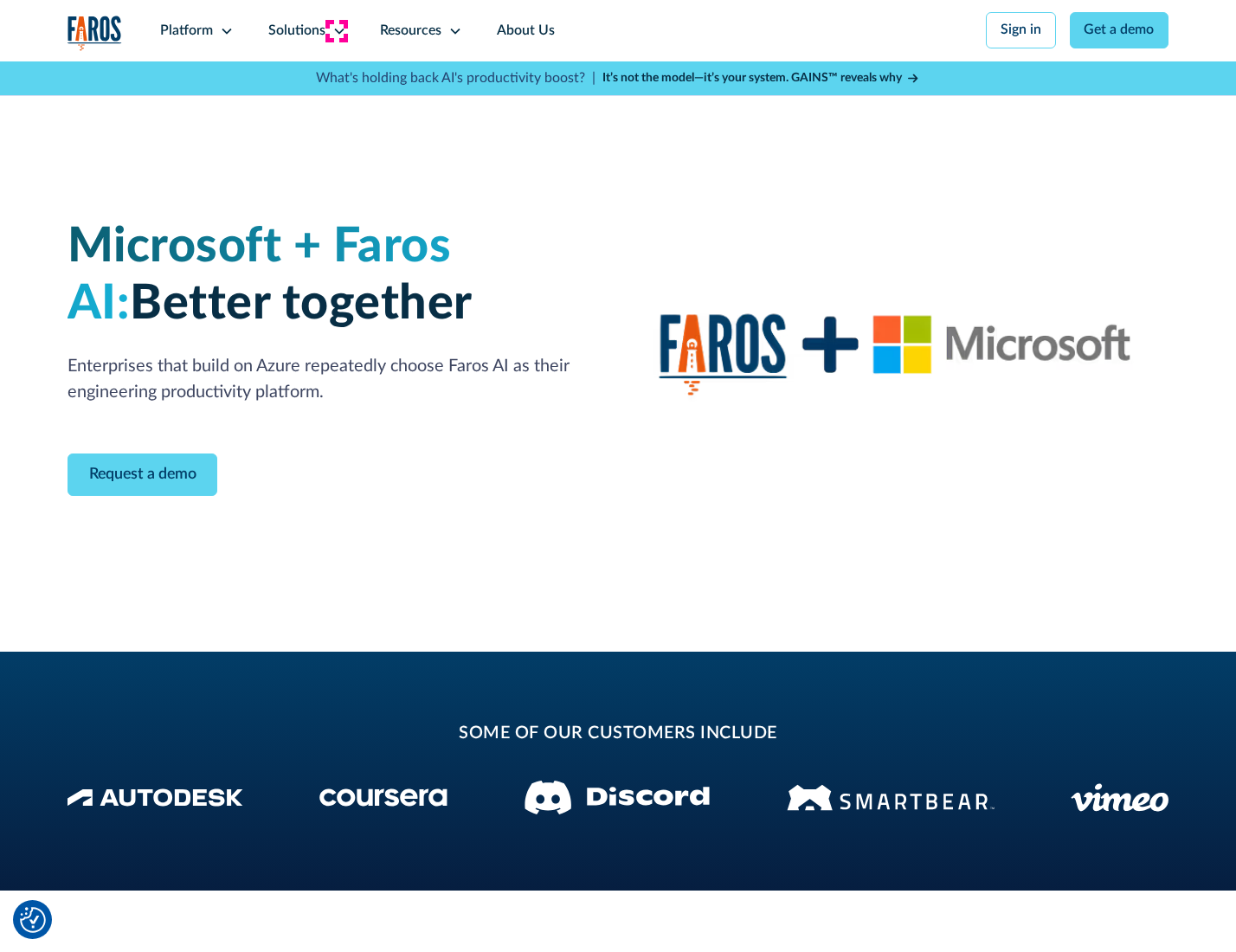
click at [336, 30] on icon at bounding box center [339, 31] width 13 height 13
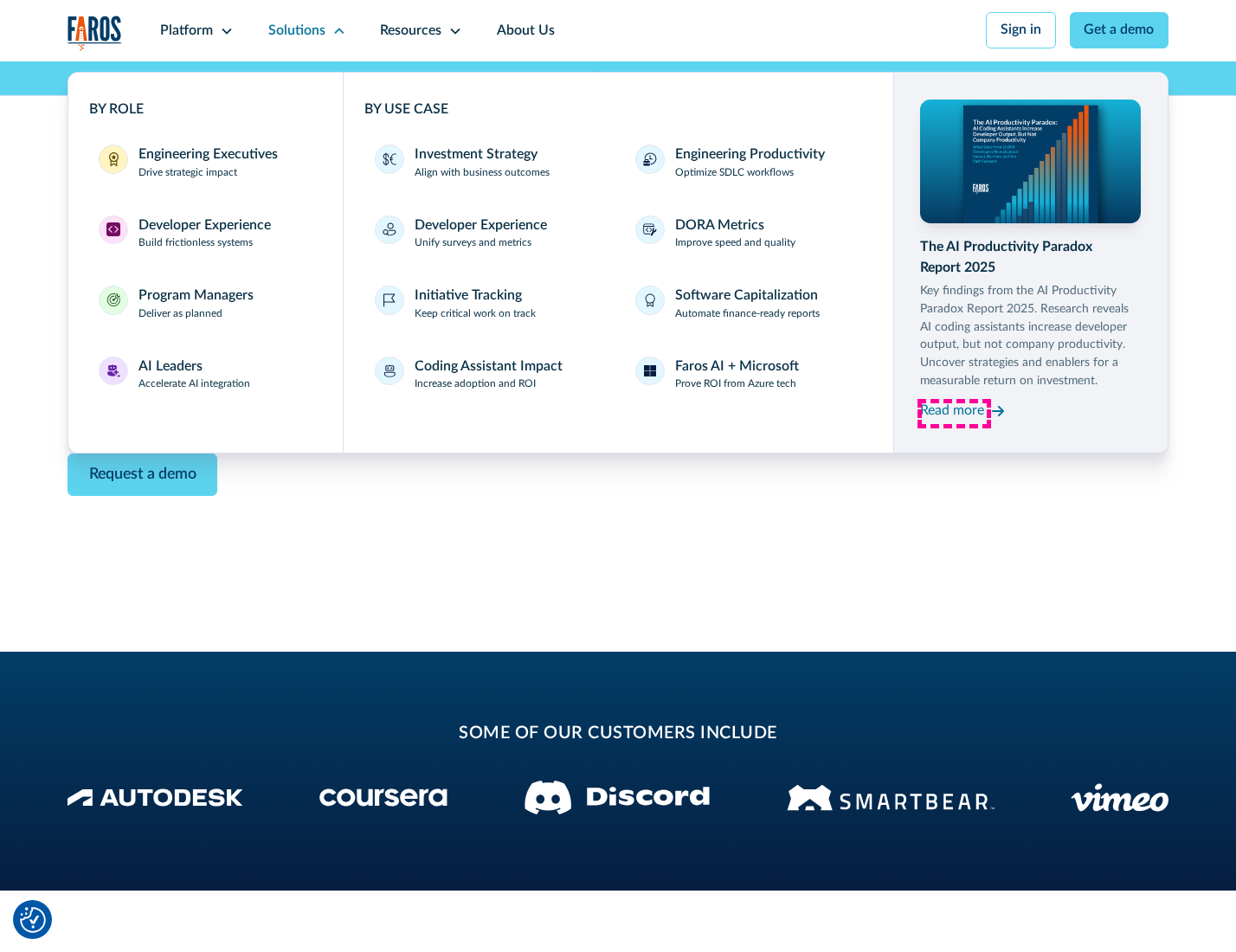
click at [954, 414] on div "Read more" at bounding box center [952, 411] width 64 height 21
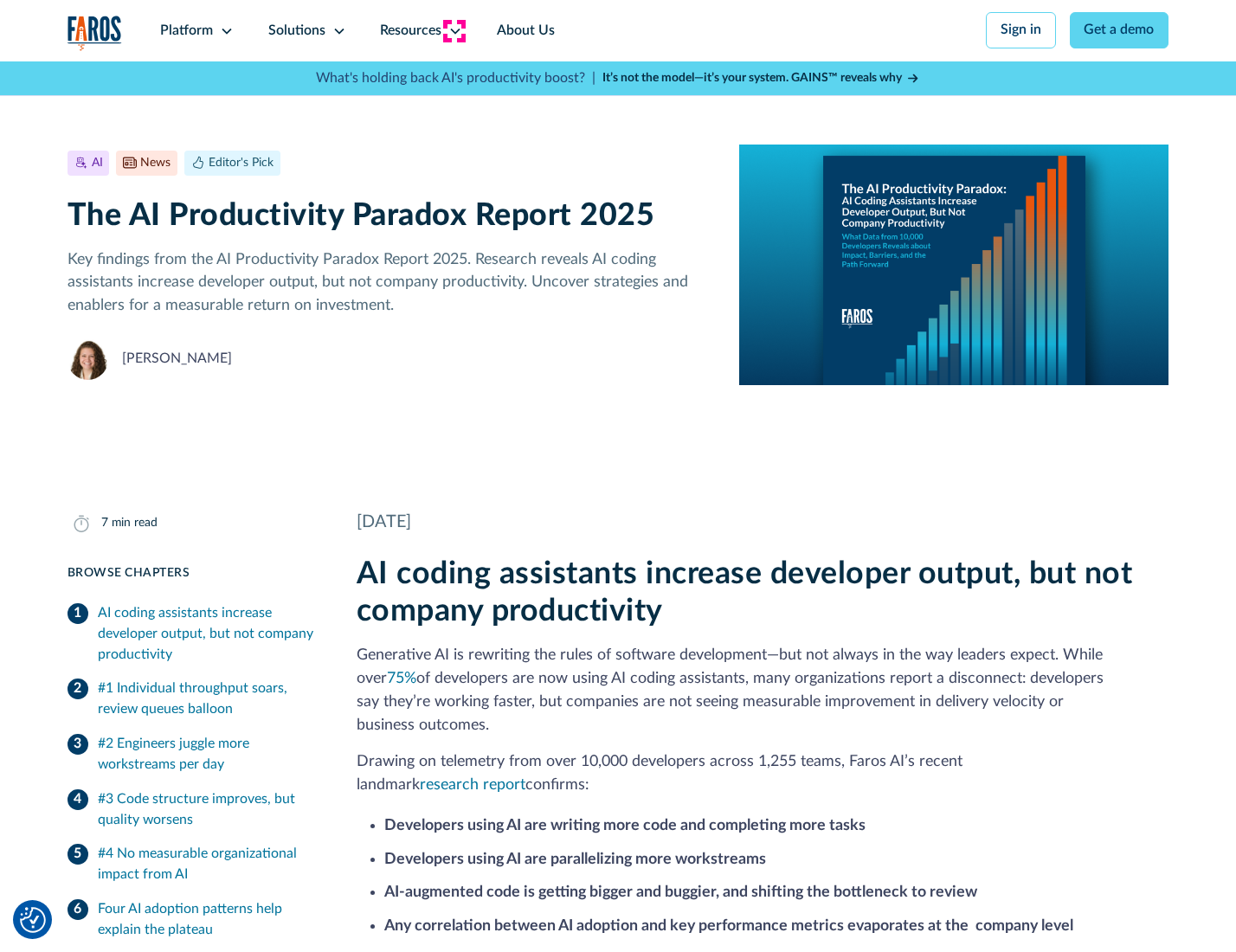
click at [453, 30] on icon at bounding box center [455, 31] width 13 height 13
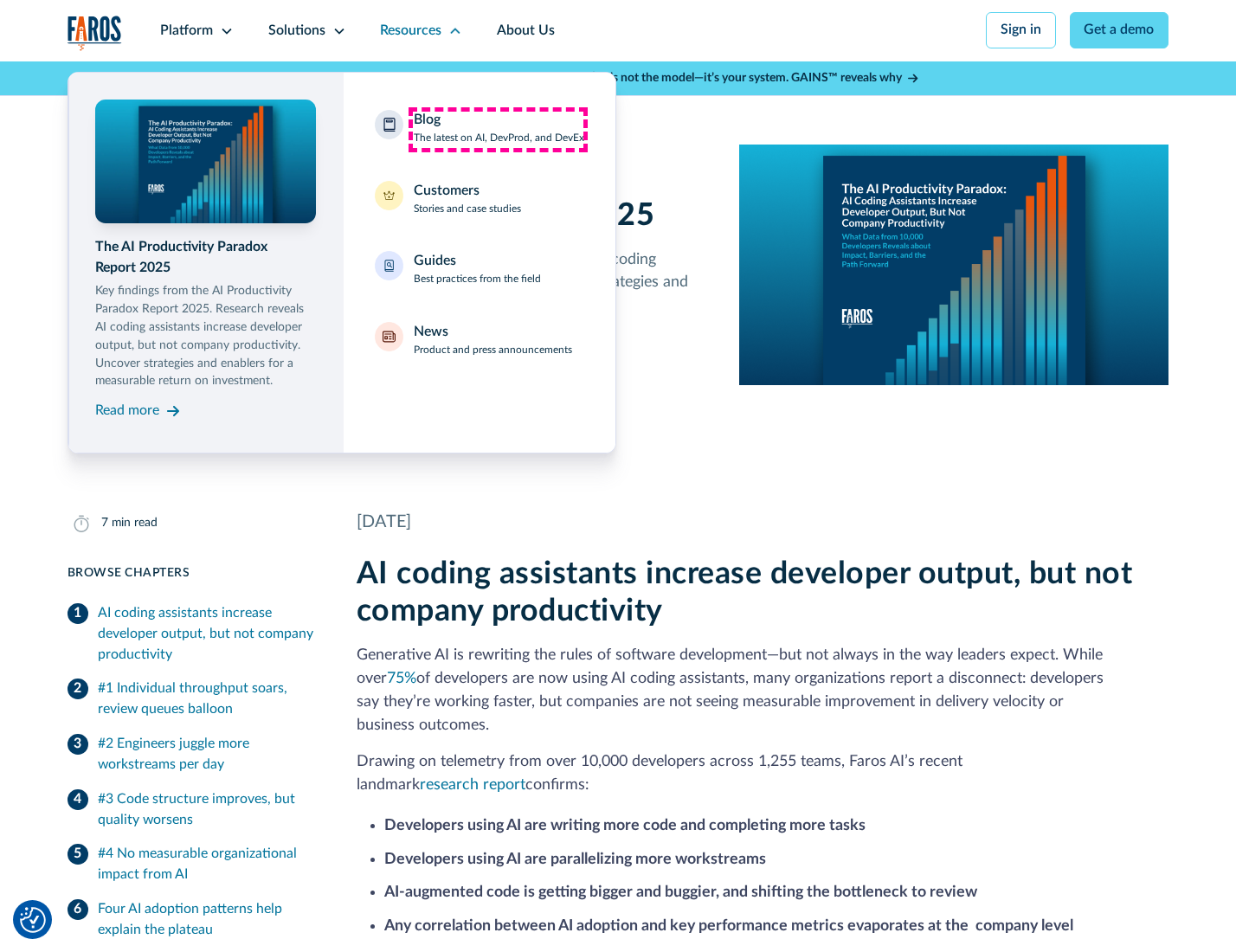
click at [498, 129] on div "Blog The latest on AI, DevProd, and DevEx" at bounding box center [499, 128] width 170 height 37
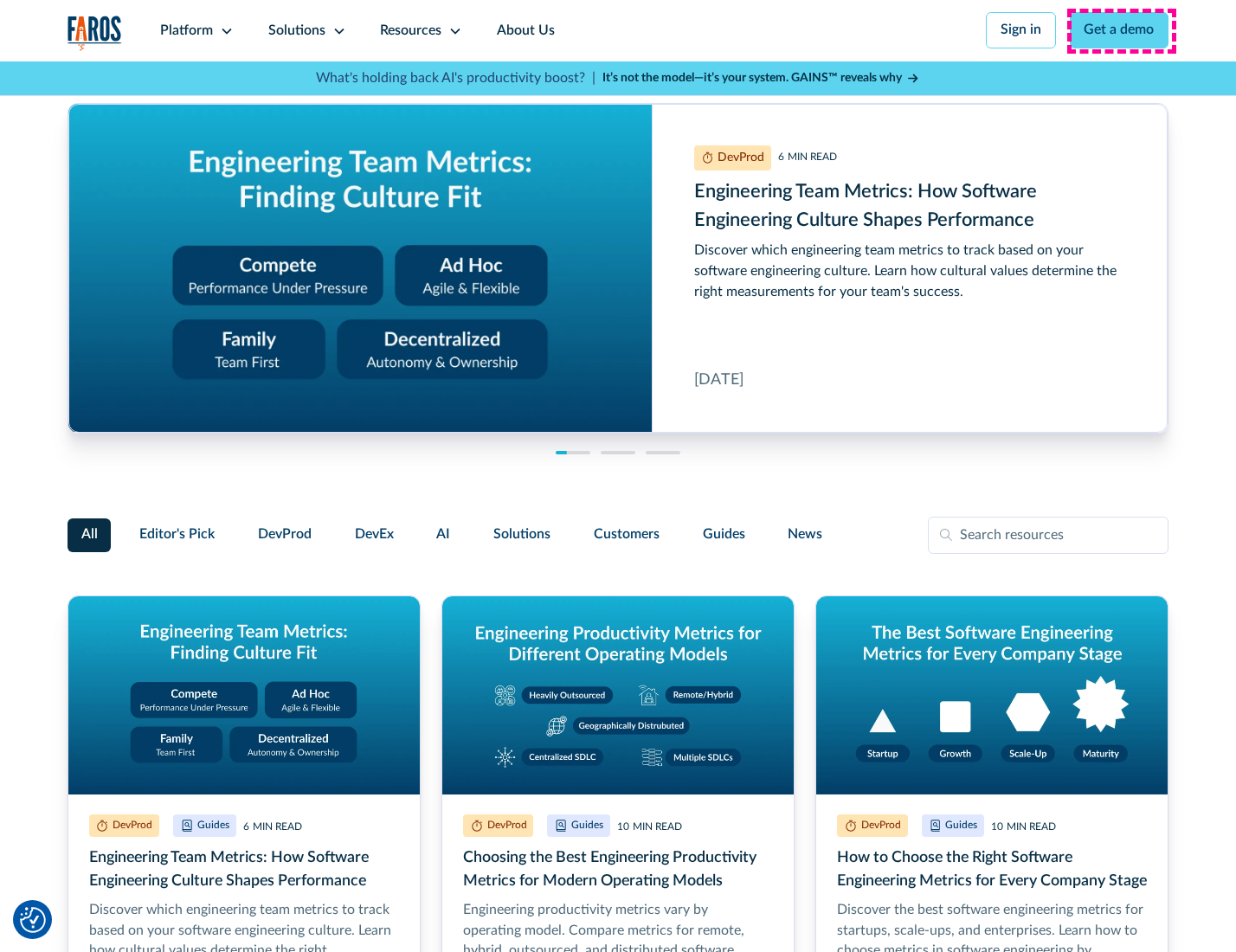
click at [1120, 30] on link "Get a demo" at bounding box center [1119, 31] width 99 height 37
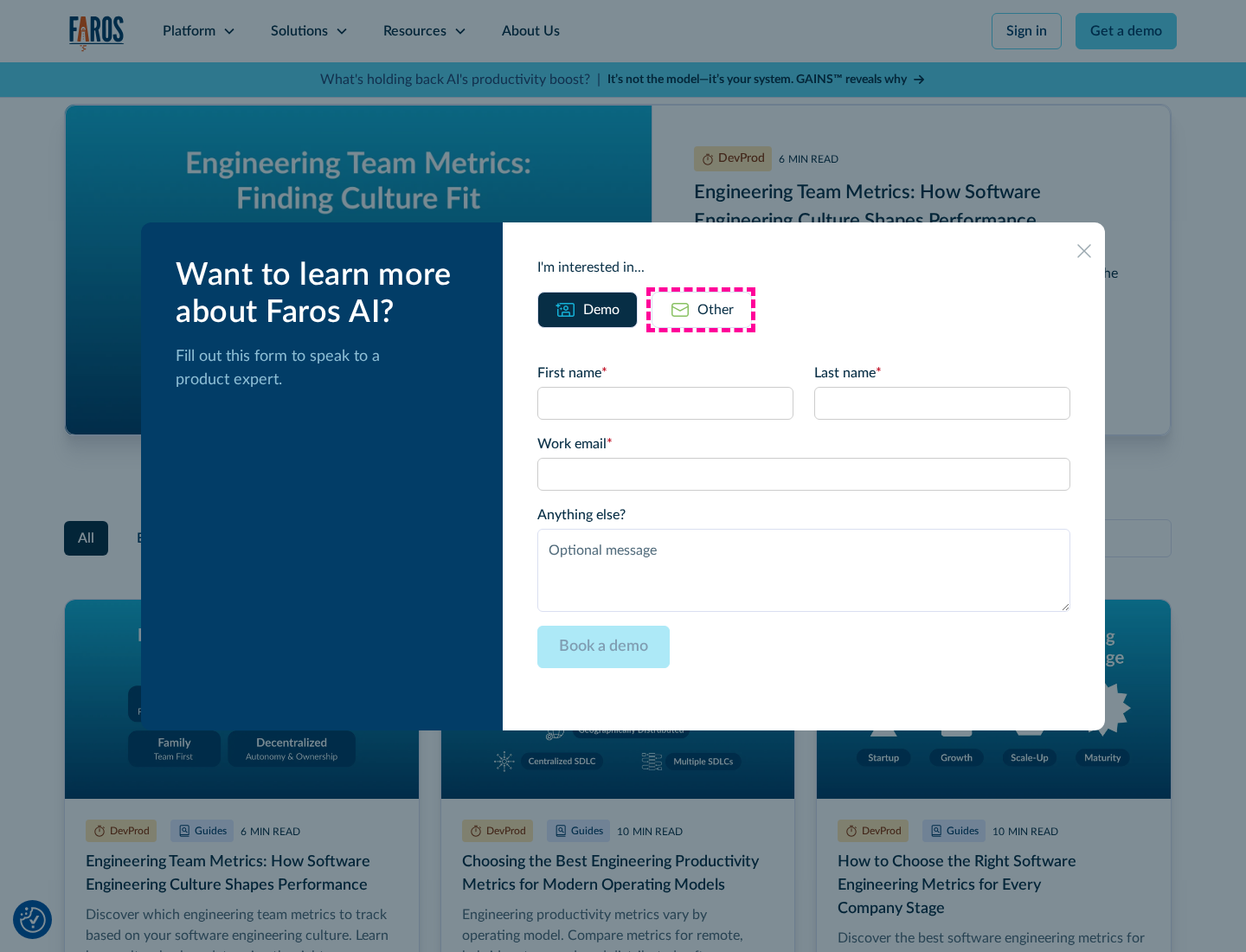
click at [701, 309] on div "Other" at bounding box center [716, 310] width 37 height 21
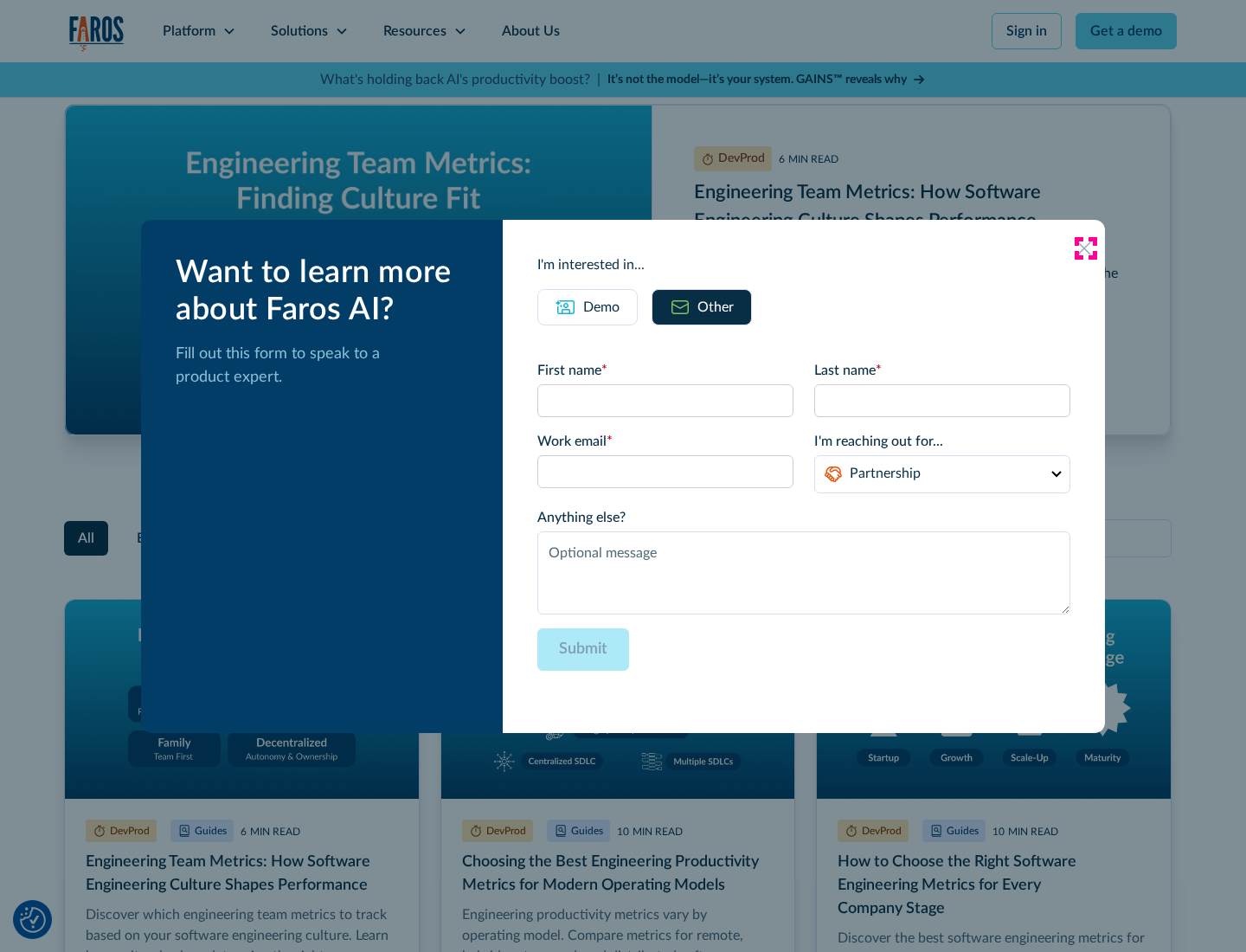
click at [1085, 247] on icon at bounding box center [1084, 248] width 13 height 13
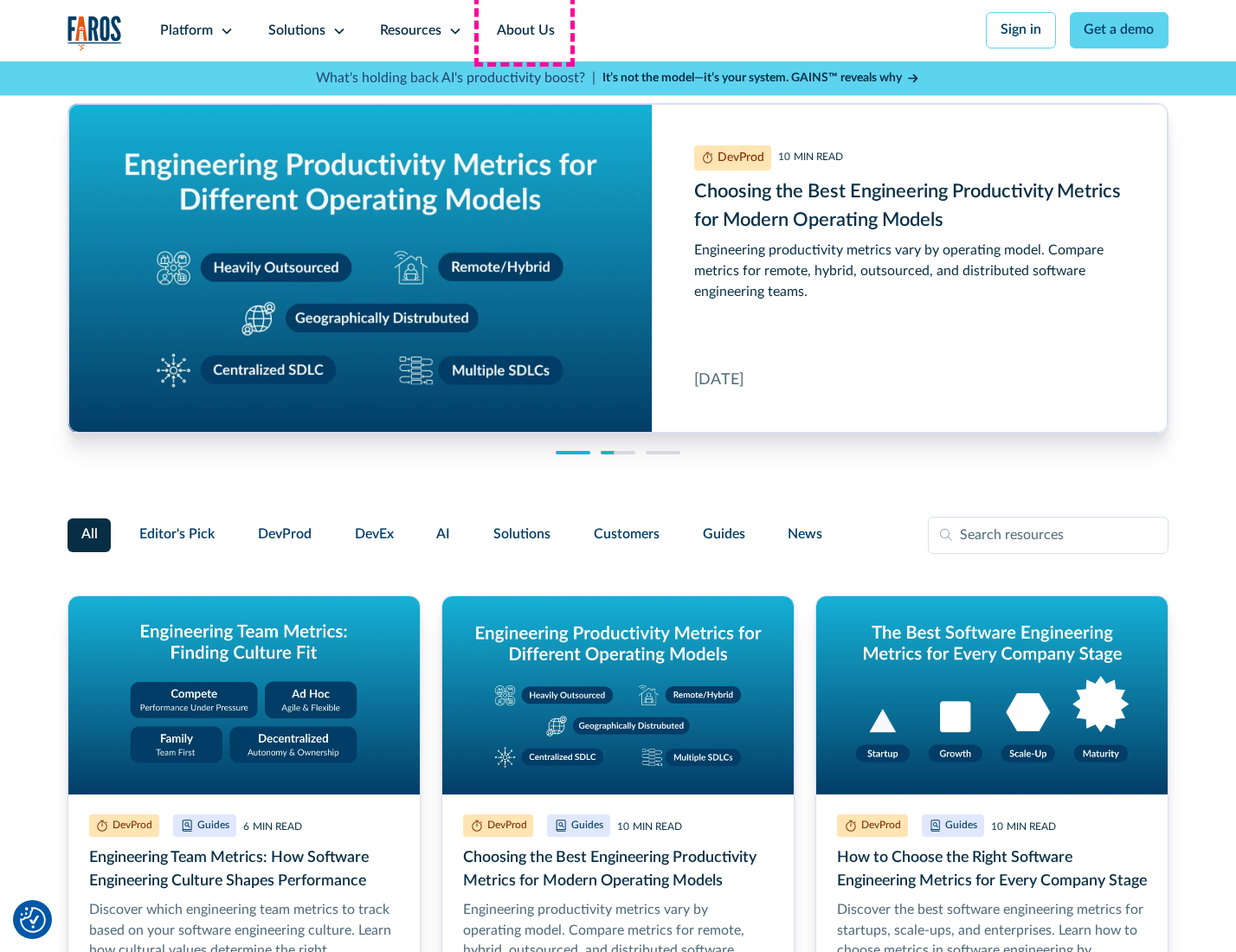
click at [524, 30] on link "About Us" at bounding box center [526, 31] width 92 height 62
